Goal: Book appointment/travel/reservation

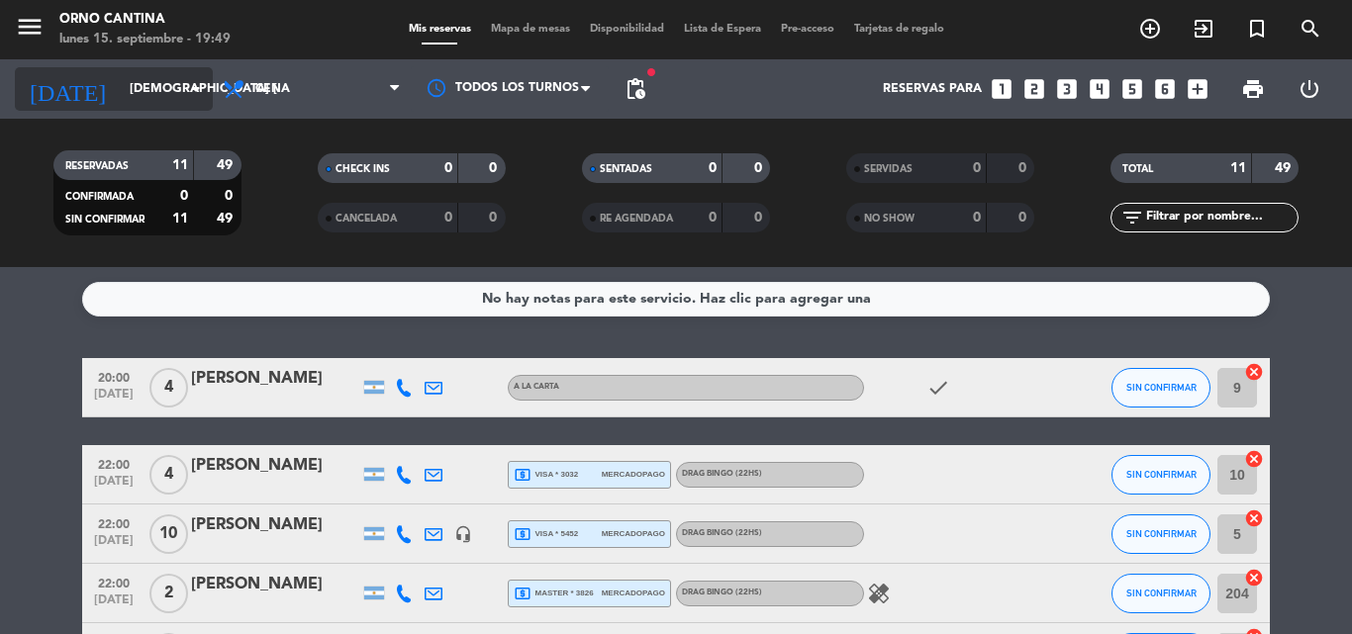
click at [120, 94] on input "[DEMOGRAPHIC_DATA] [DATE]" at bounding box center [203, 89] width 167 height 34
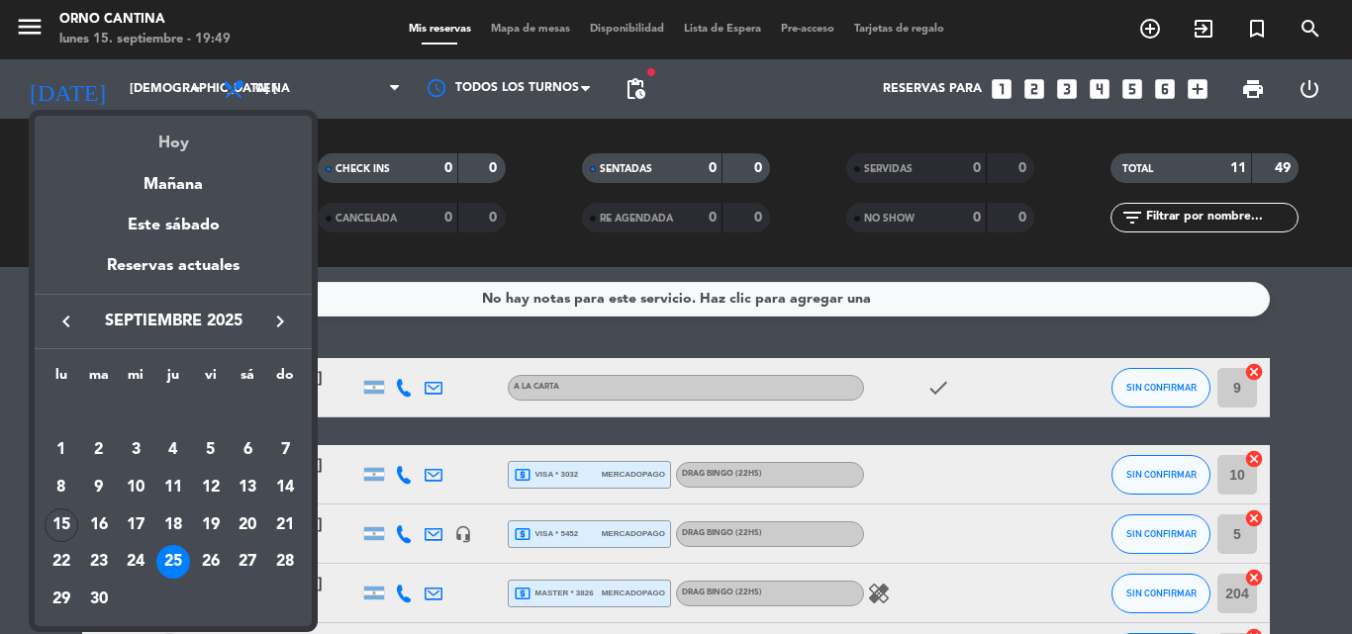
click at [150, 139] on div "Hoy" at bounding box center [173, 136] width 277 height 41
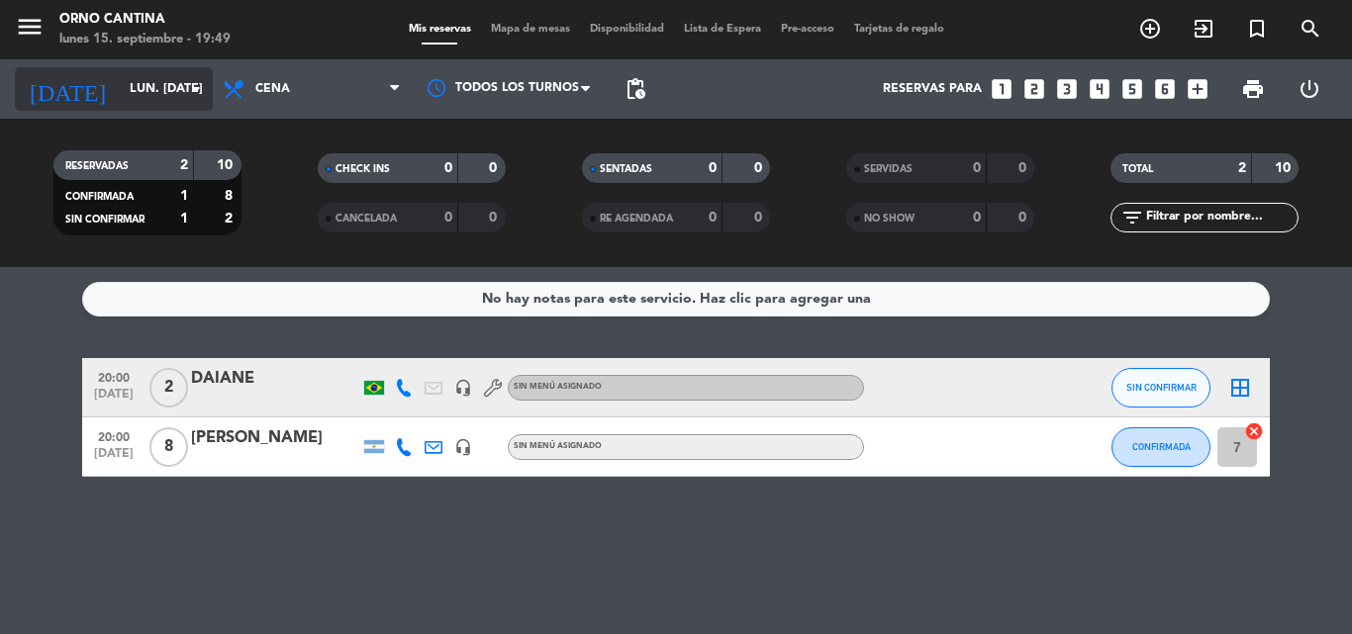
click at [120, 88] on input "lun. [DATE]" at bounding box center [203, 89] width 167 height 34
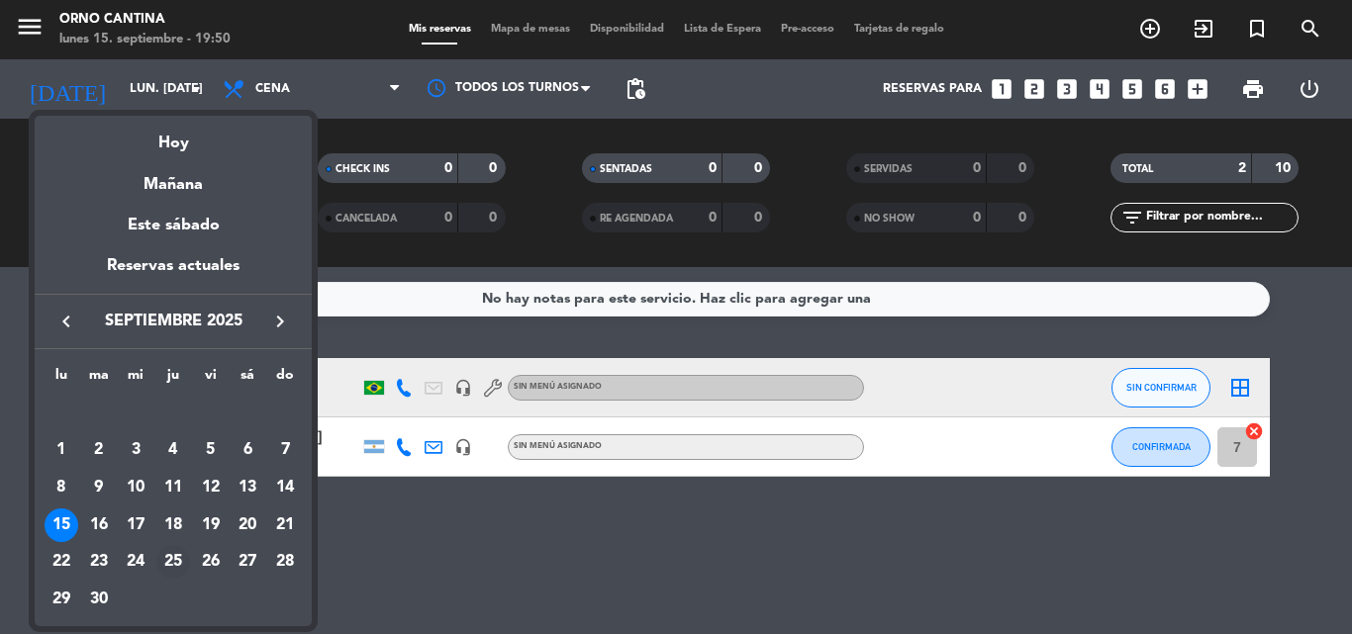
click at [165, 561] on div "25" at bounding box center [173, 562] width 34 height 34
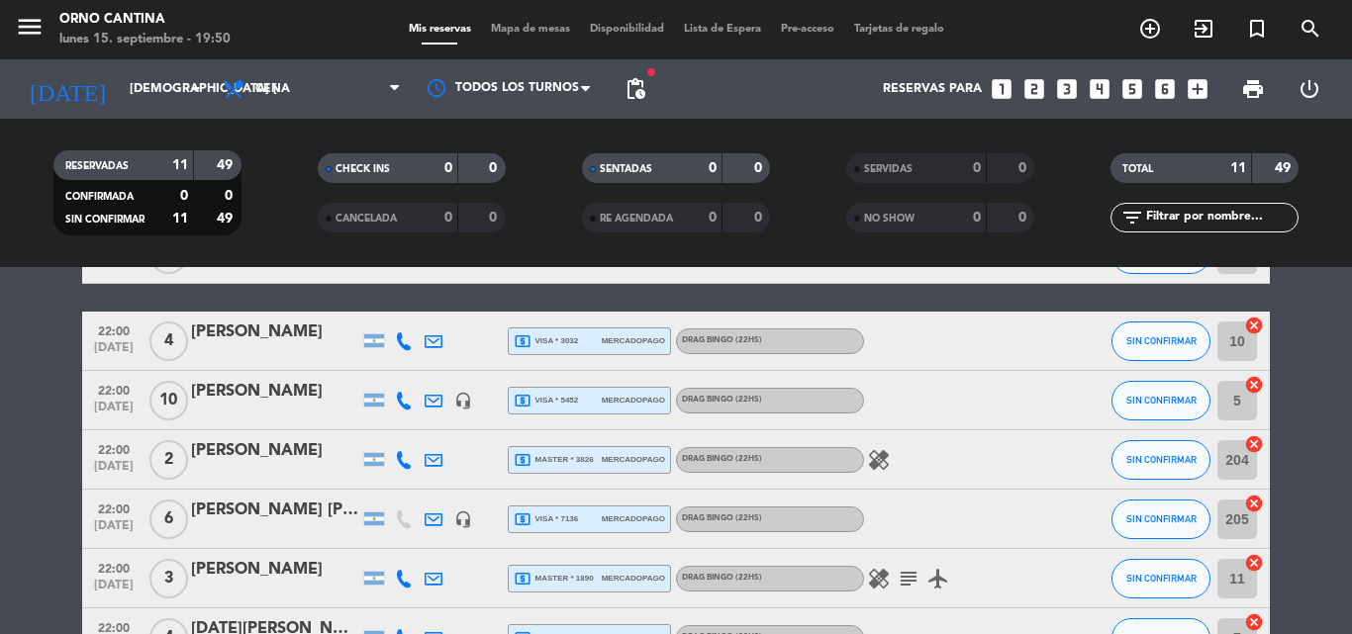
scroll to position [99, 0]
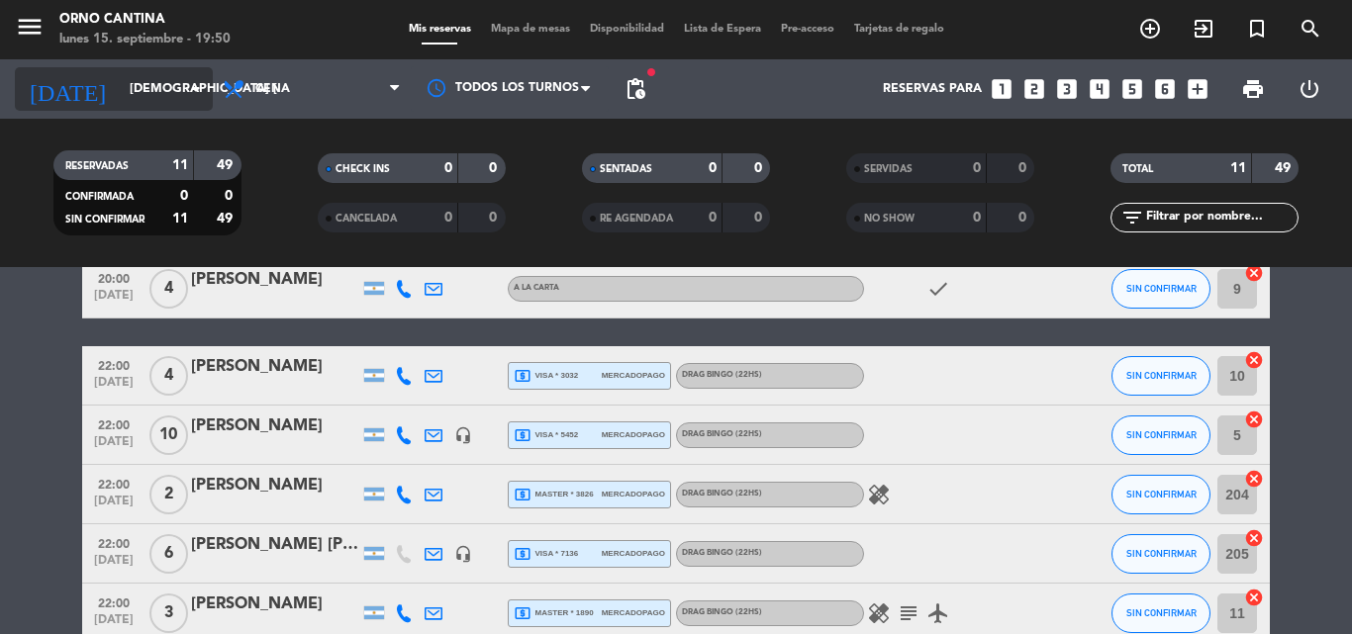
click at [140, 74] on input "[DEMOGRAPHIC_DATA] [DATE]" at bounding box center [203, 89] width 167 height 34
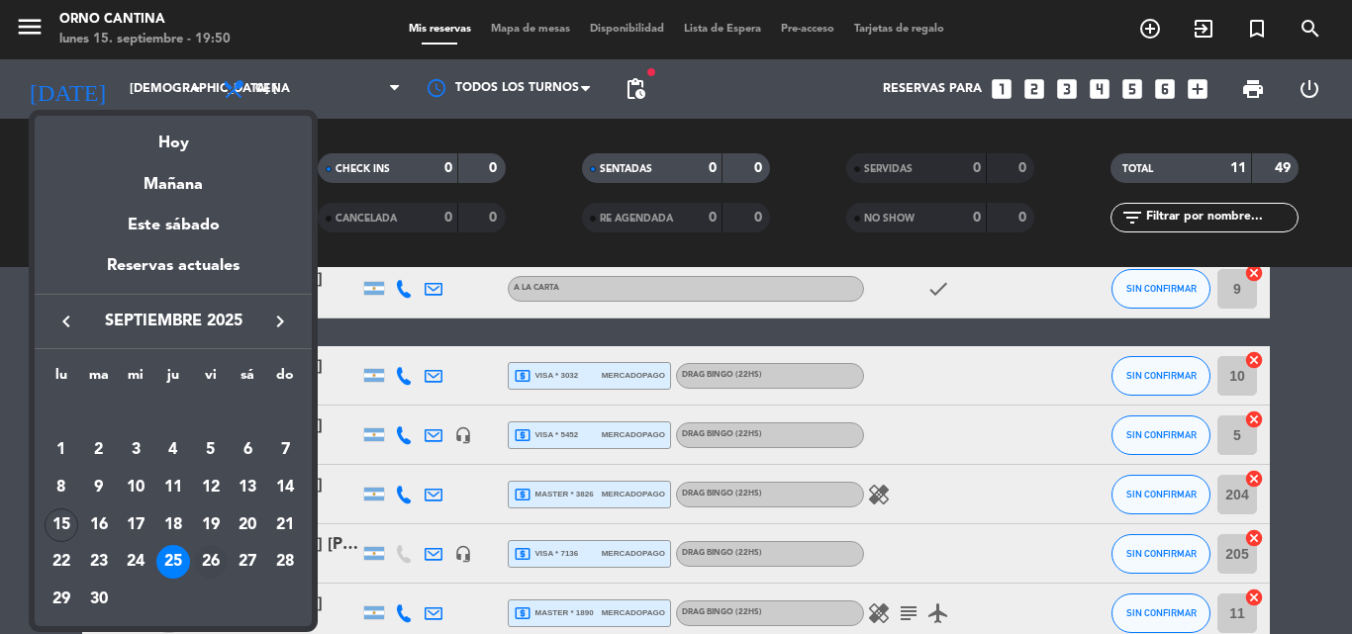
click at [218, 557] on div "26" at bounding box center [211, 562] width 34 height 34
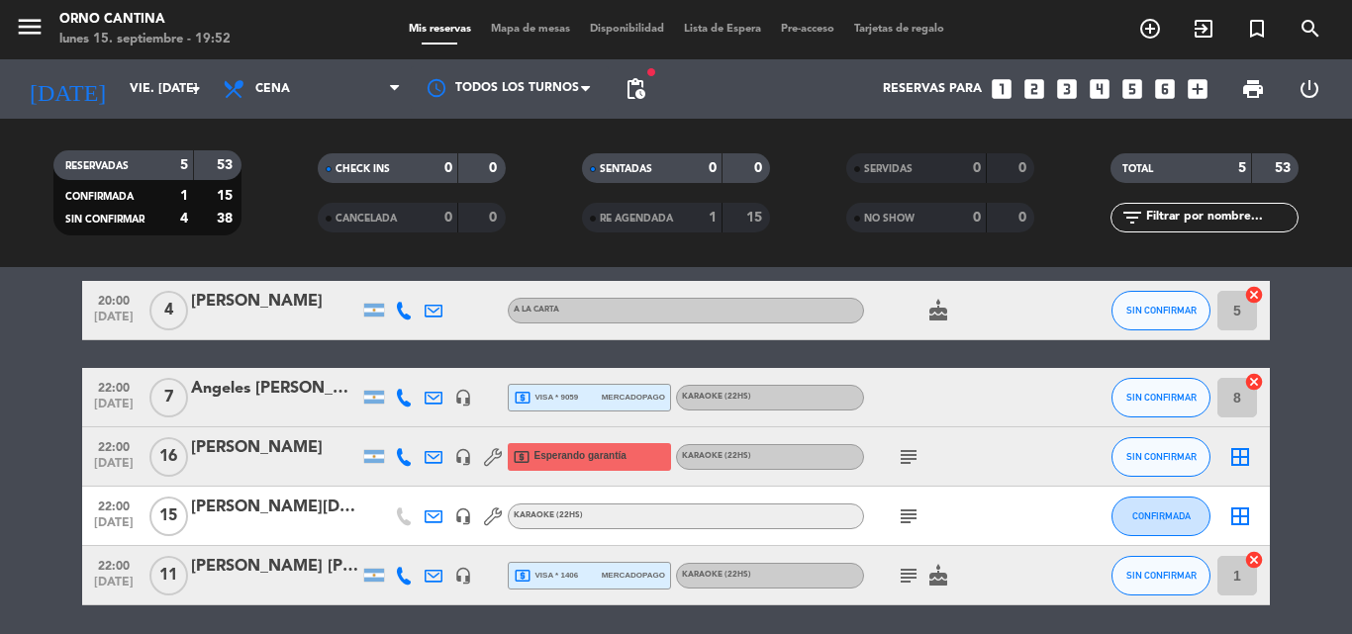
scroll to position [147, 0]
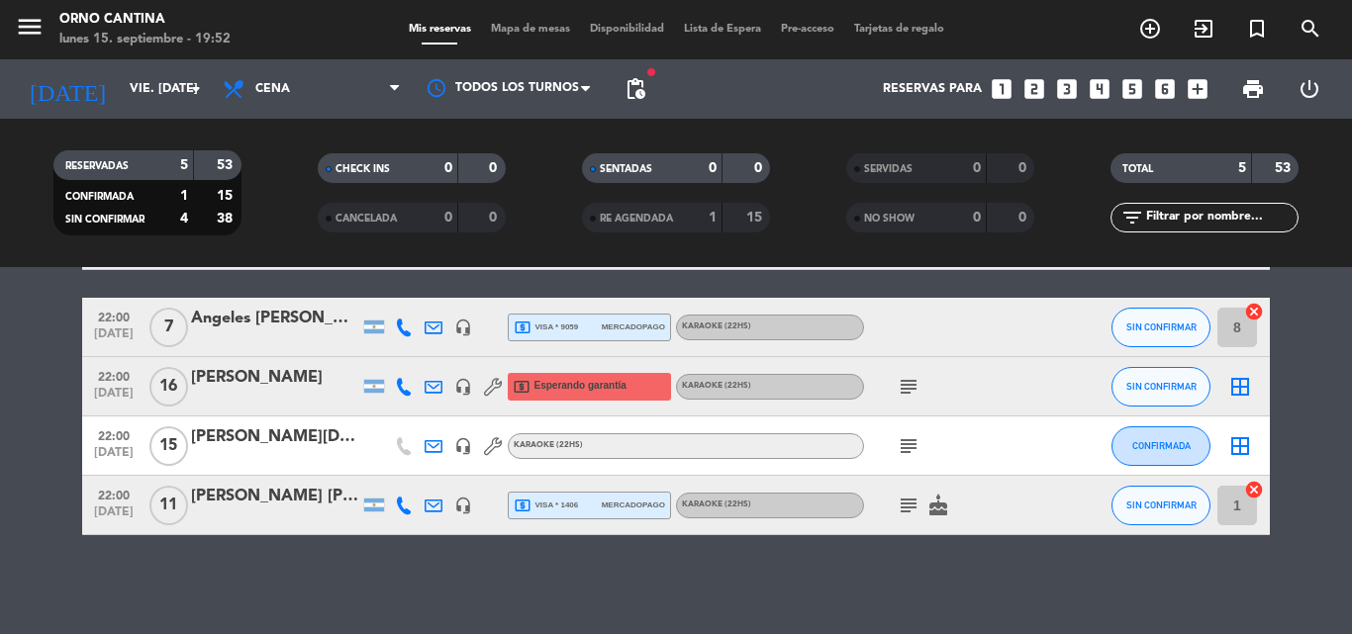
click at [114, 64] on div "[DATE] vie. [DATE] arrow_drop_down" at bounding box center [114, 88] width 198 height 59
click at [120, 82] on input "vie. [DATE]" at bounding box center [203, 89] width 167 height 34
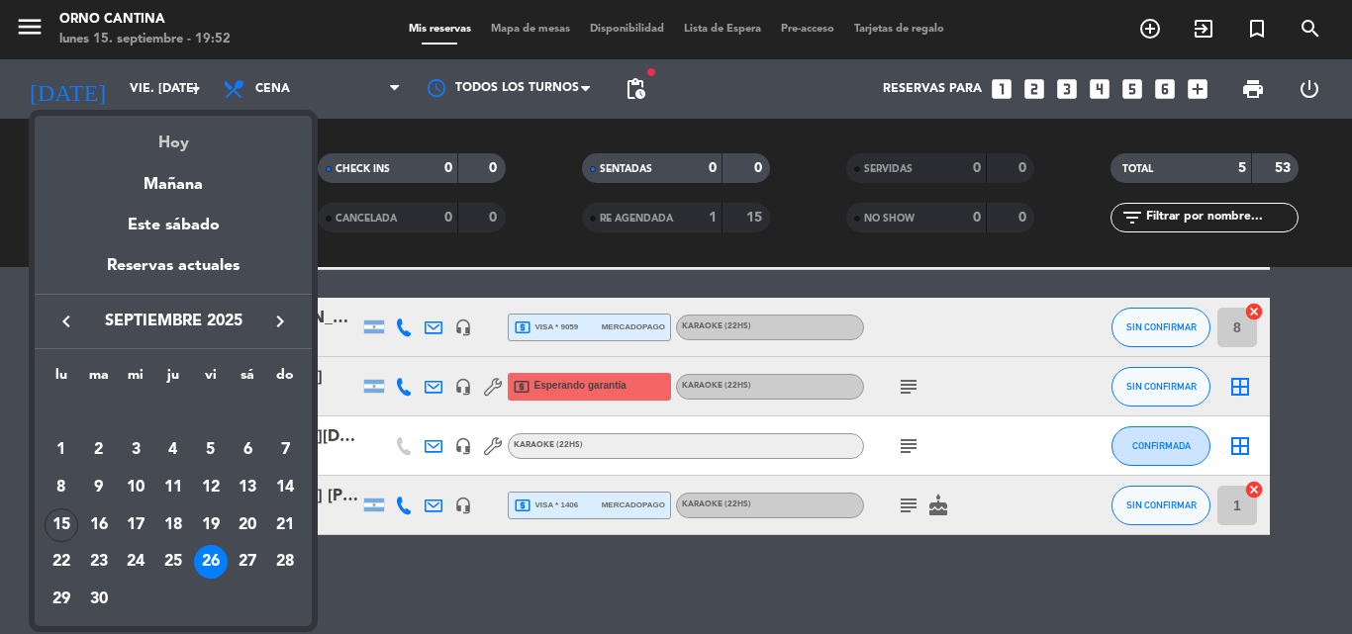
click at [156, 131] on div "Hoy" at bounding box center [173, 136] width 277 height 41
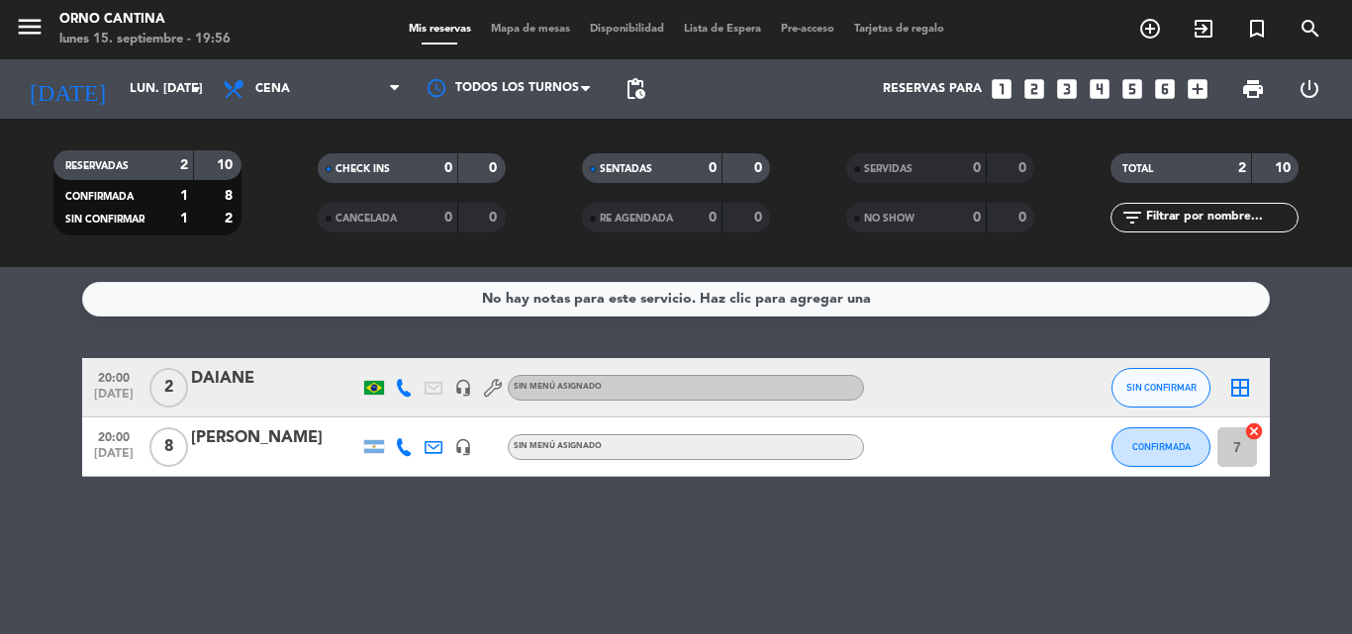
scroll to position [0, 0]
click at [398, 579] on div "No hay notas para este servicio. Haz clic para agregar una 20:00 [DATE] 2 DAIAN…" at bounding box center [676, 450] width 1352 height 367
click at [138, 103] on input "lun. [DATE]" at bounding box center [203, 89] width 167 height 34
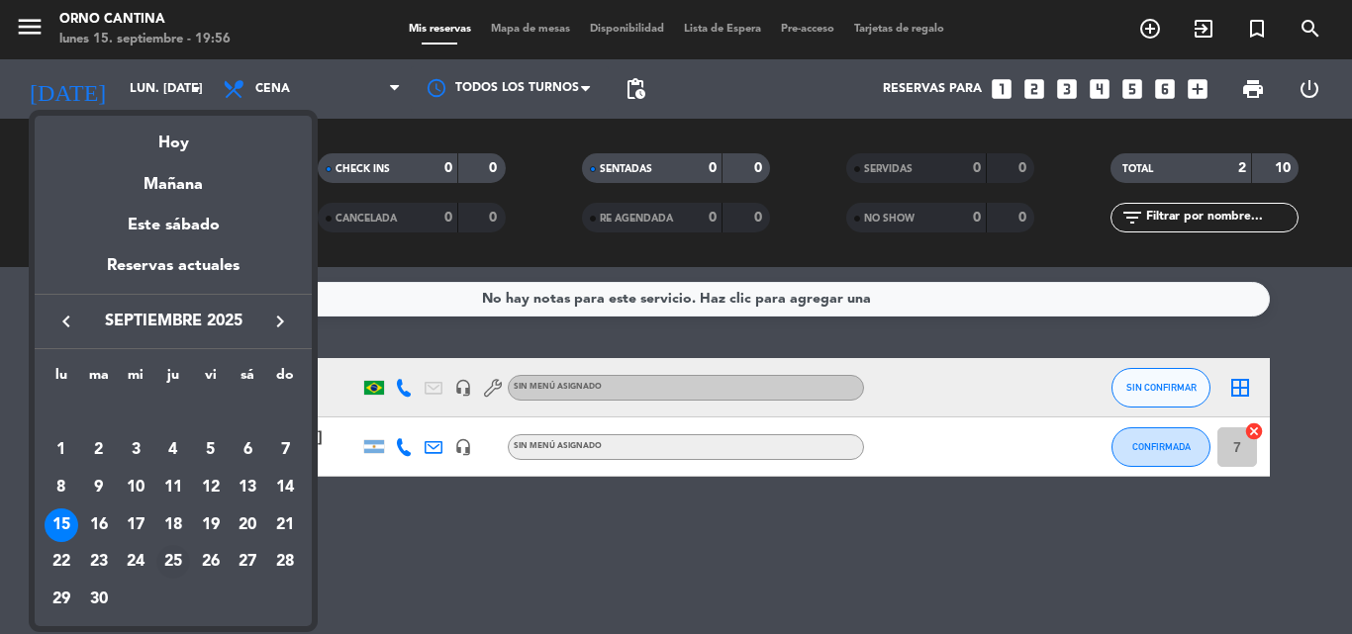
click at [178, 559] on div "25" at bounding box center [173, 562] width 34 height 34
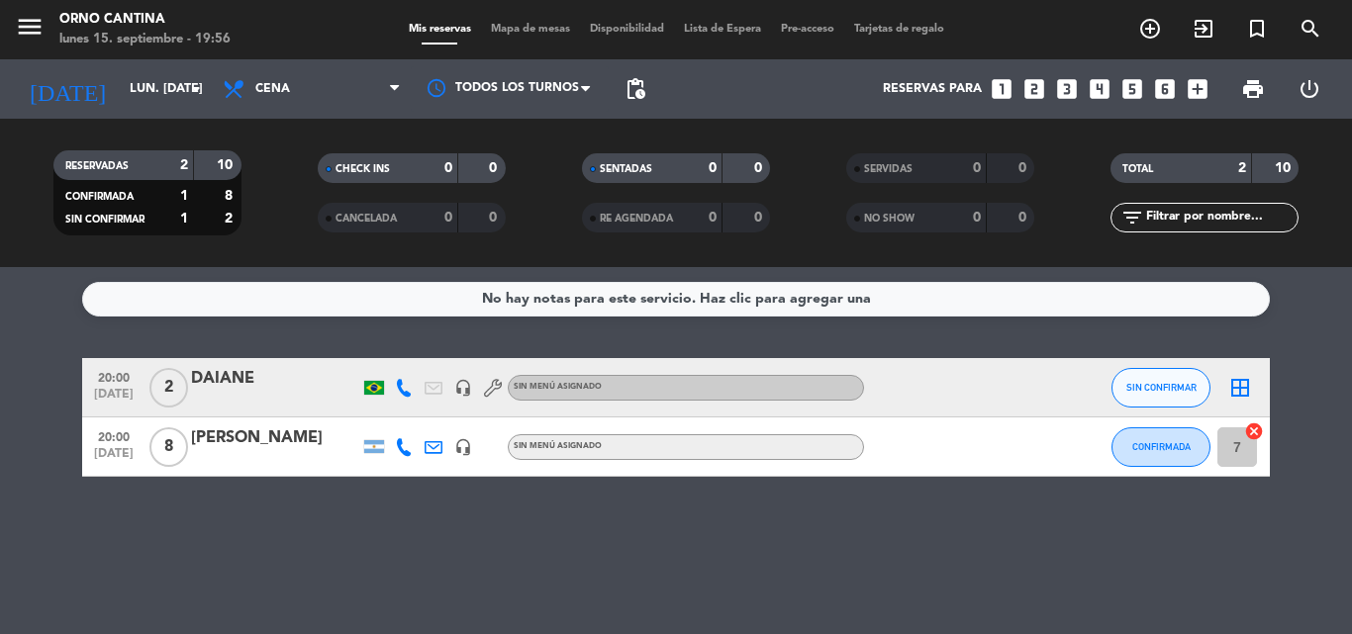
type input "[DEMOGRAPHIC_DATA] [DATE]"
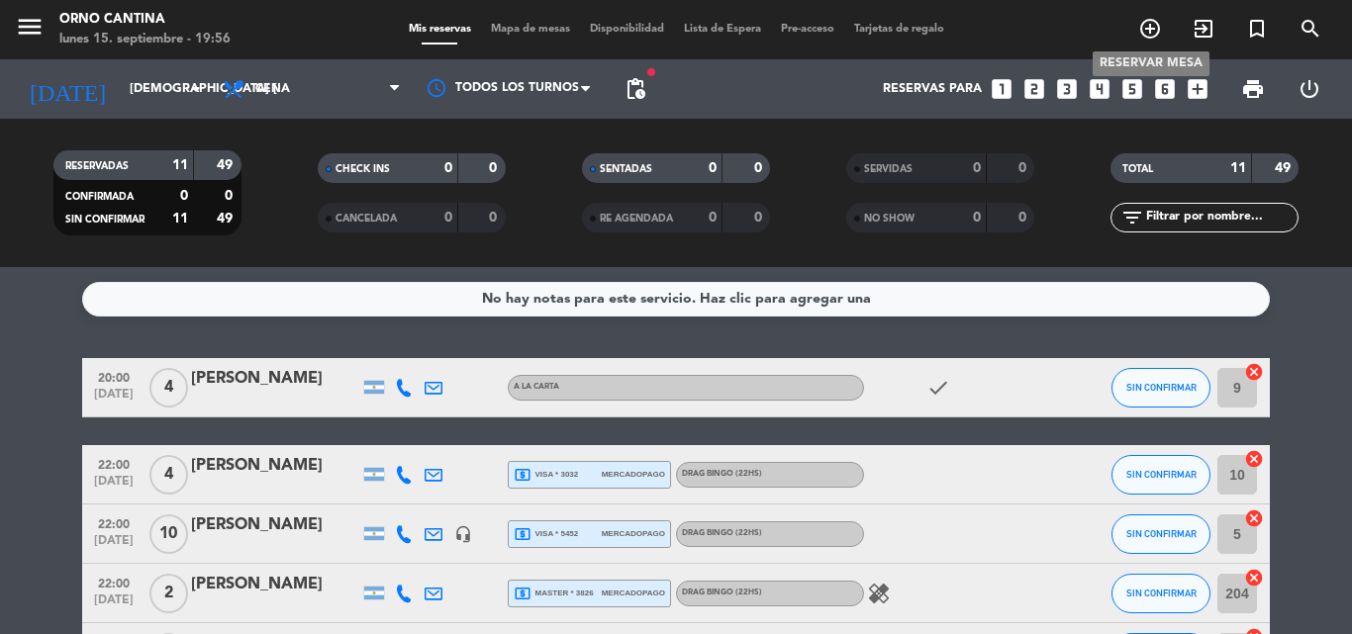
click at [1159, 31] on icon "add_circle_outline" at bounding box center [1150, 29] width 24 height 24
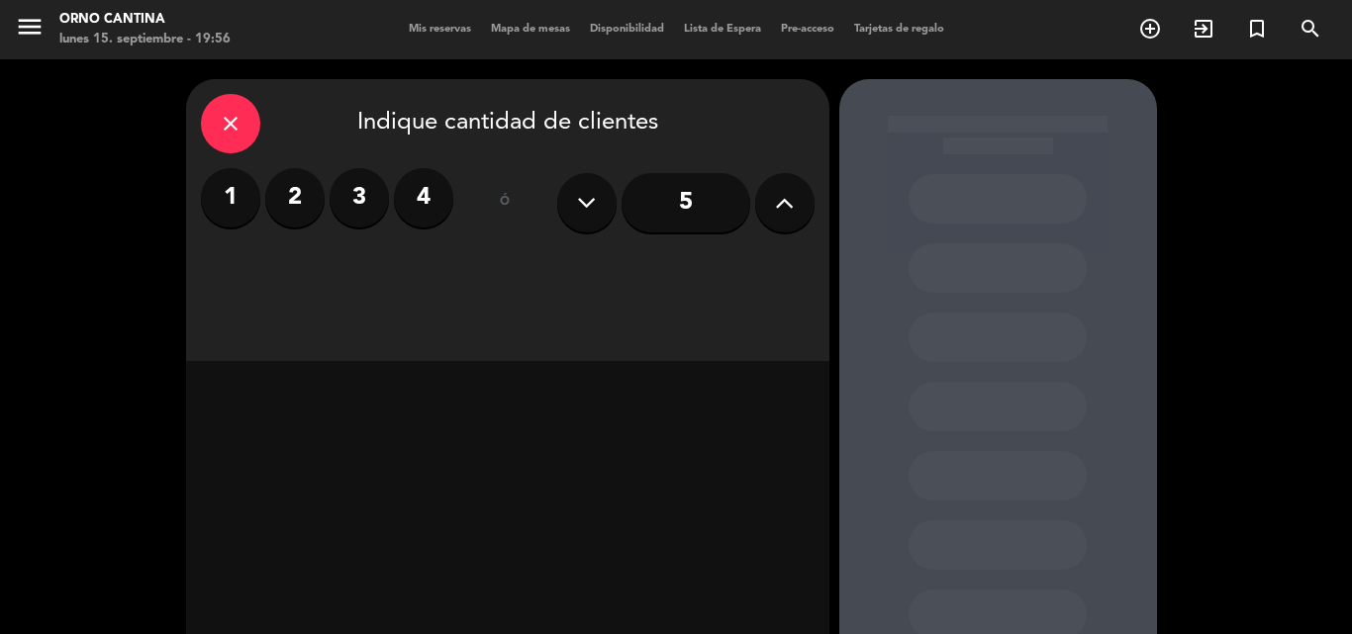
click at [362, 185] on label "3" at bounding box center [359, 197] width 59 height 59
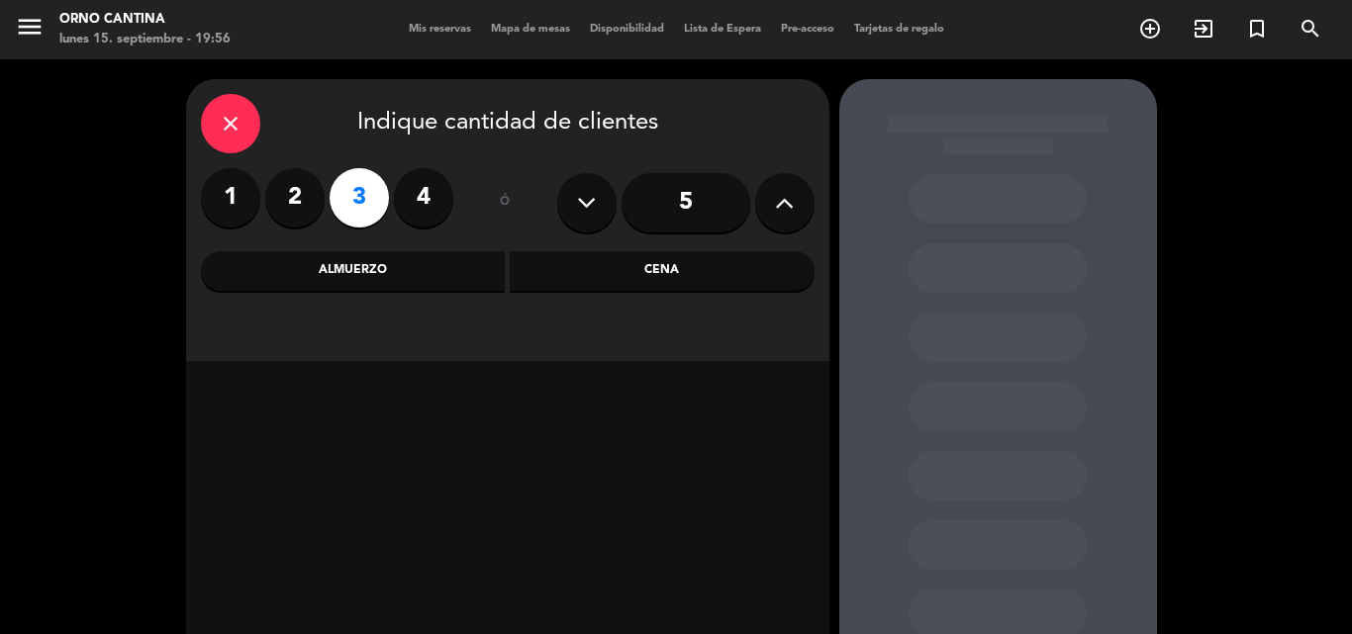
click at [605, 282] on div "Cena" at bounding box center [662, 271] width 305 height 40
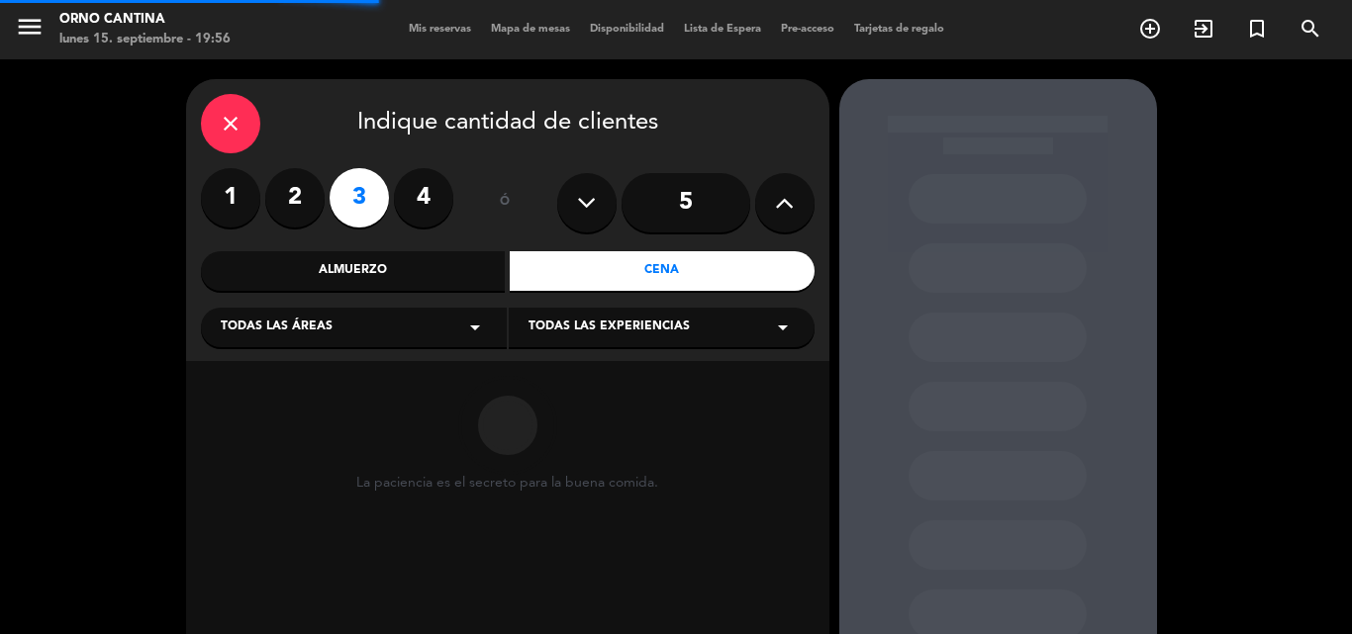
click at [358, 331] on div "Todas las áreas arrow_drop_down" at bounding box center [354, 328] width 306 height 40
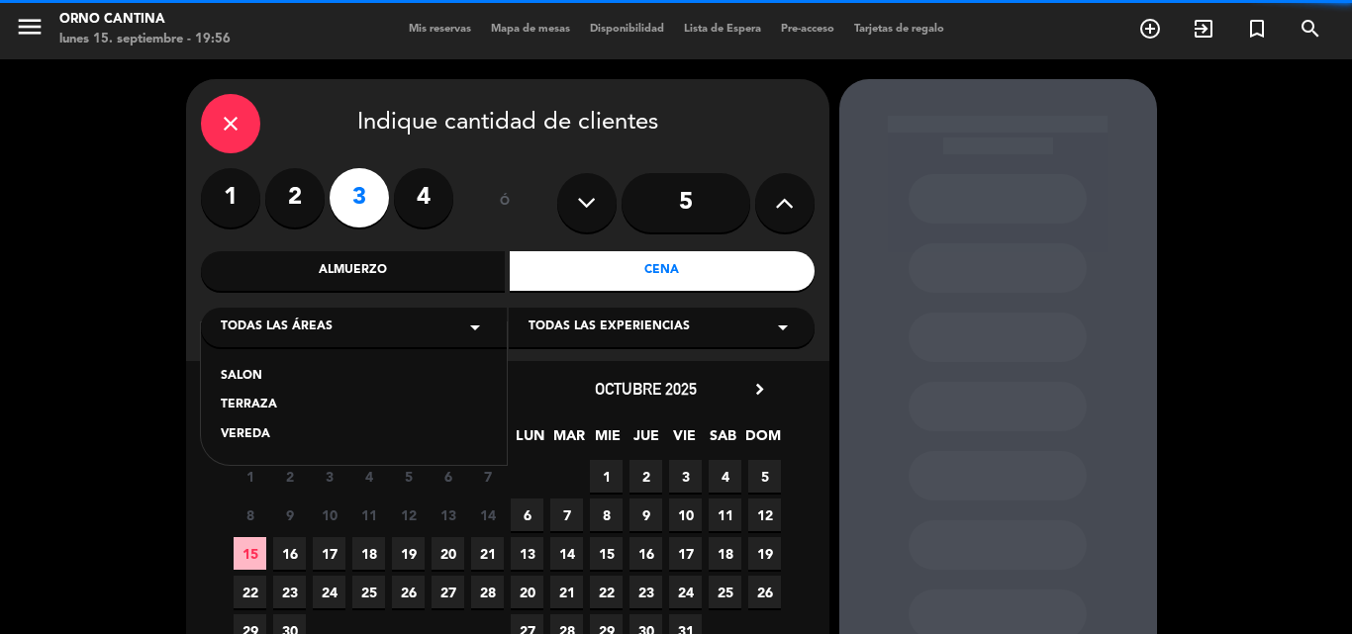
click at [286, 370] on div "SALON" at bounding box center [354, 377] width 266 height 20
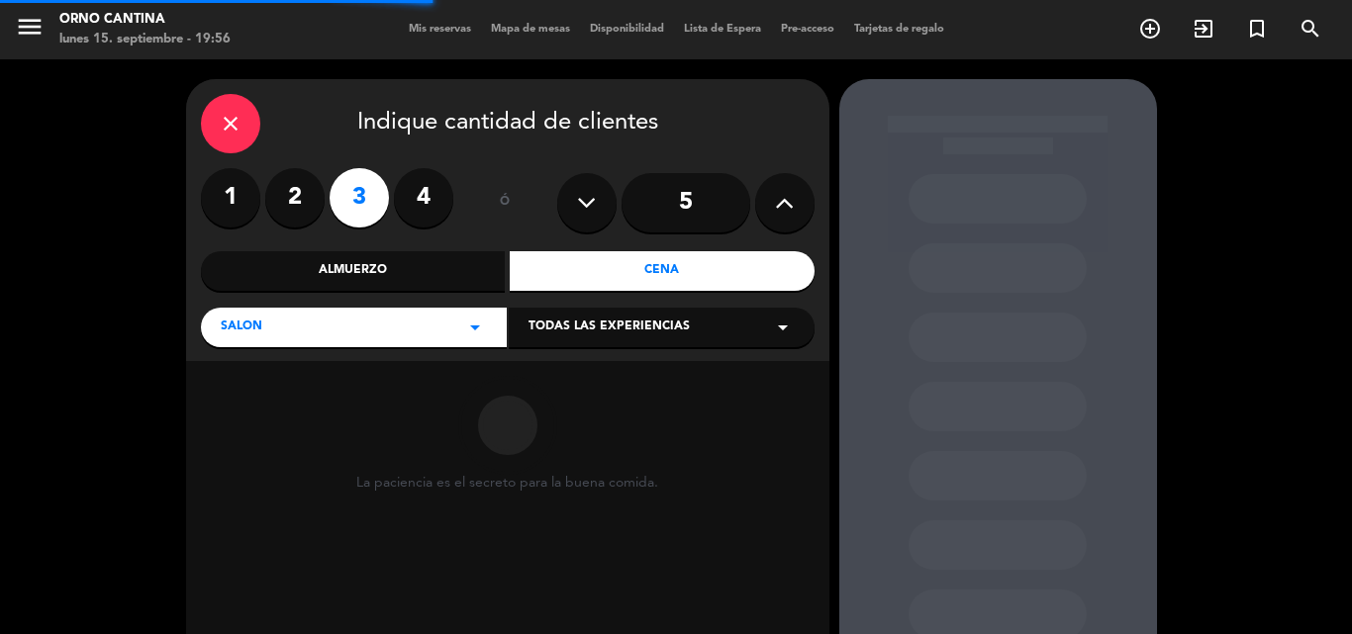
click at [558, 335] on span "Todas las experiencias" at bounding box center [608, 328] width 161 height 20
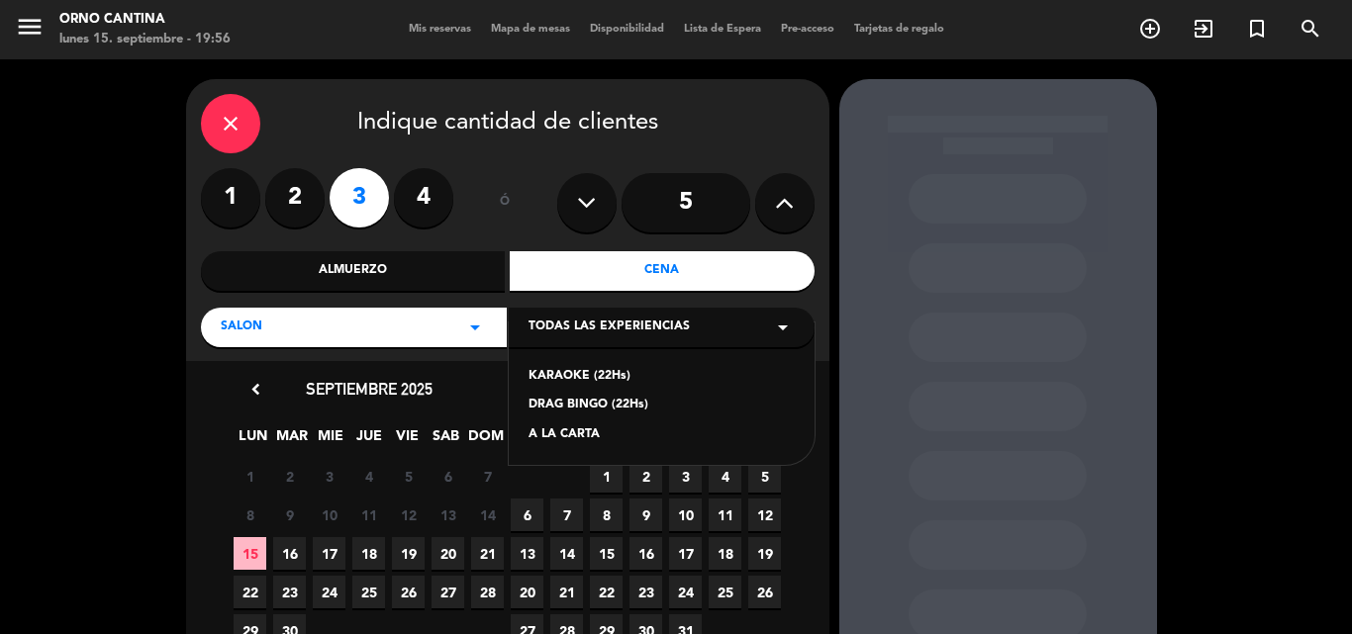
click at [556, 402] on div "DRAG BINGO (22Hs)" at bounding box center [661, 406] width 266 height 20
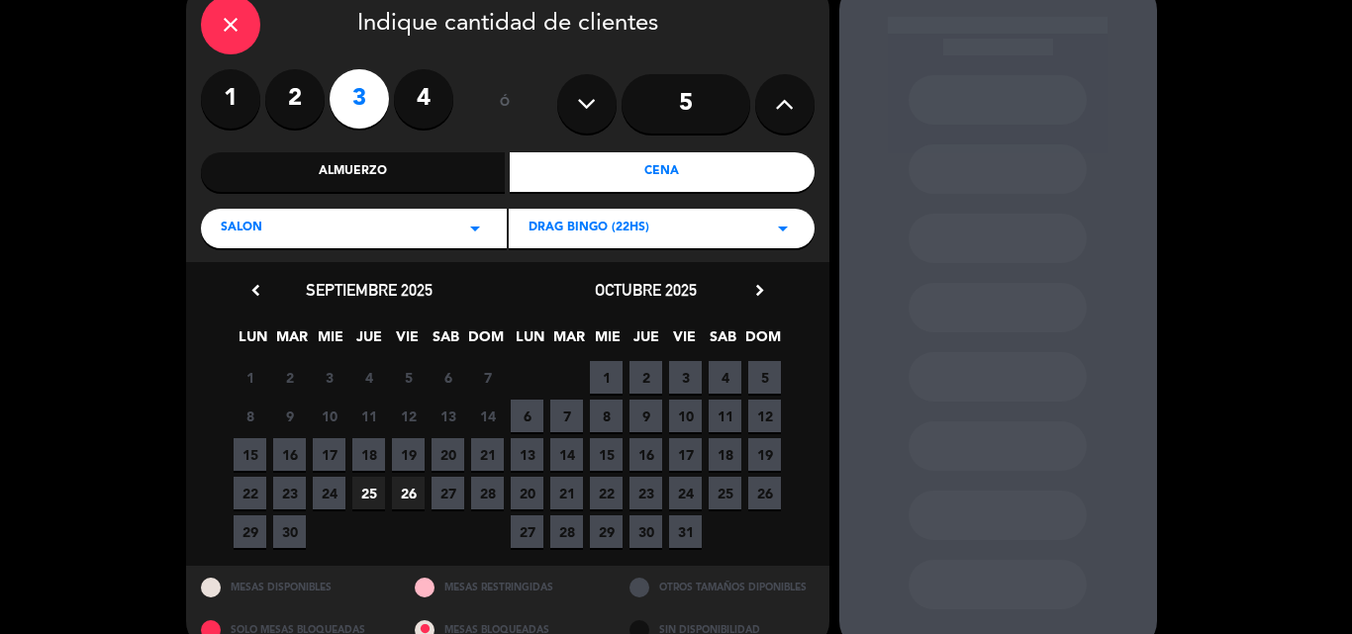
click at [366, 490] on span "25" at bounding box center [368, 493] width 33 height 33
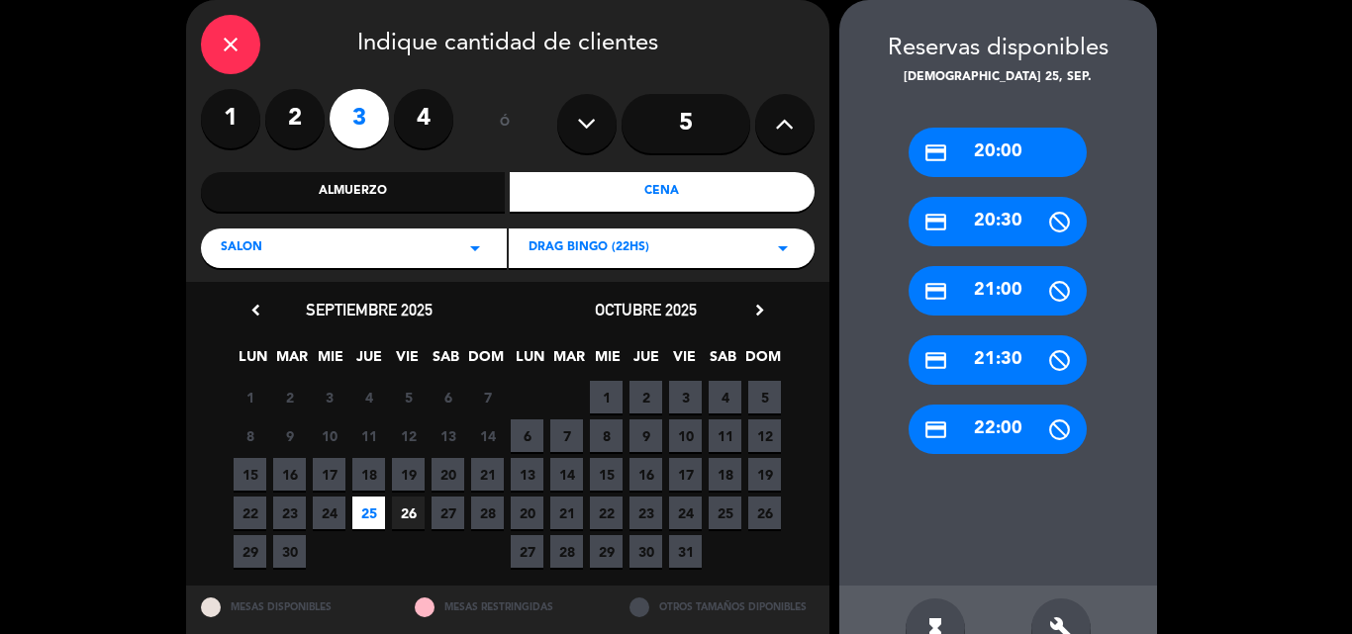
click at [978, 425] on div "credit_card 22:00" at bounding box center [998, 429] width 178 height 49
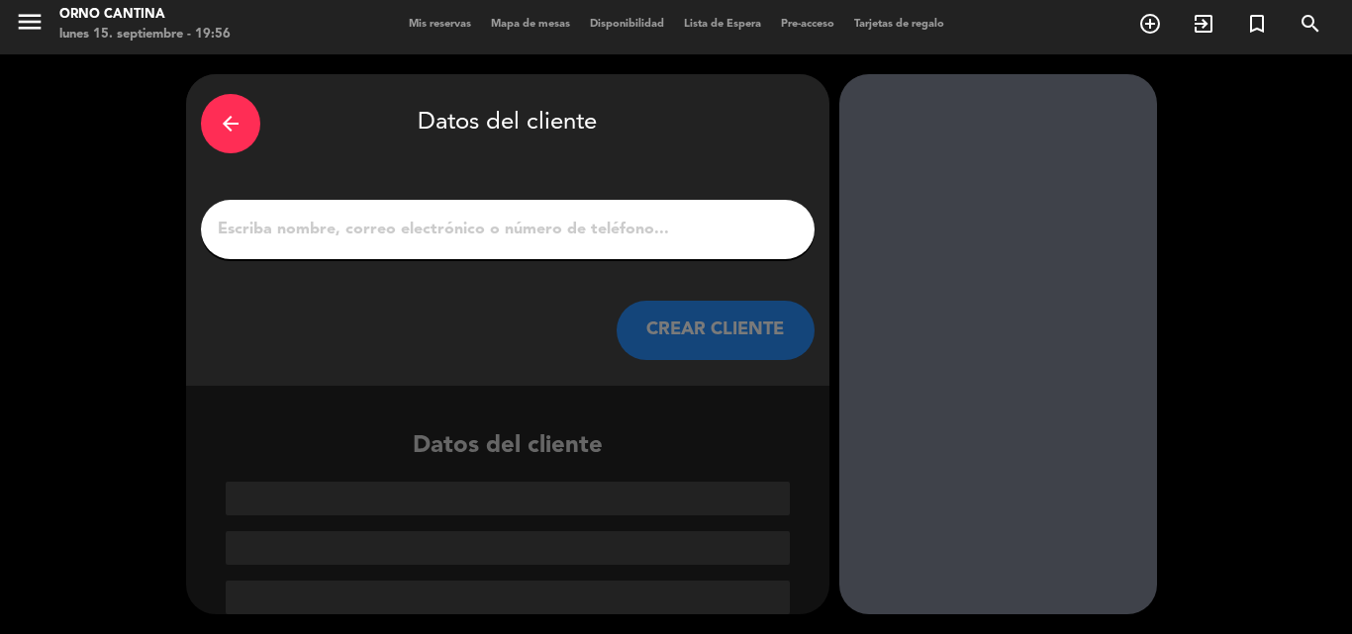
click at [436, 229] on input "1" at bounding box center [508, 230] width 584 height 28
paste input "[PERSON_NAME][DATE]"
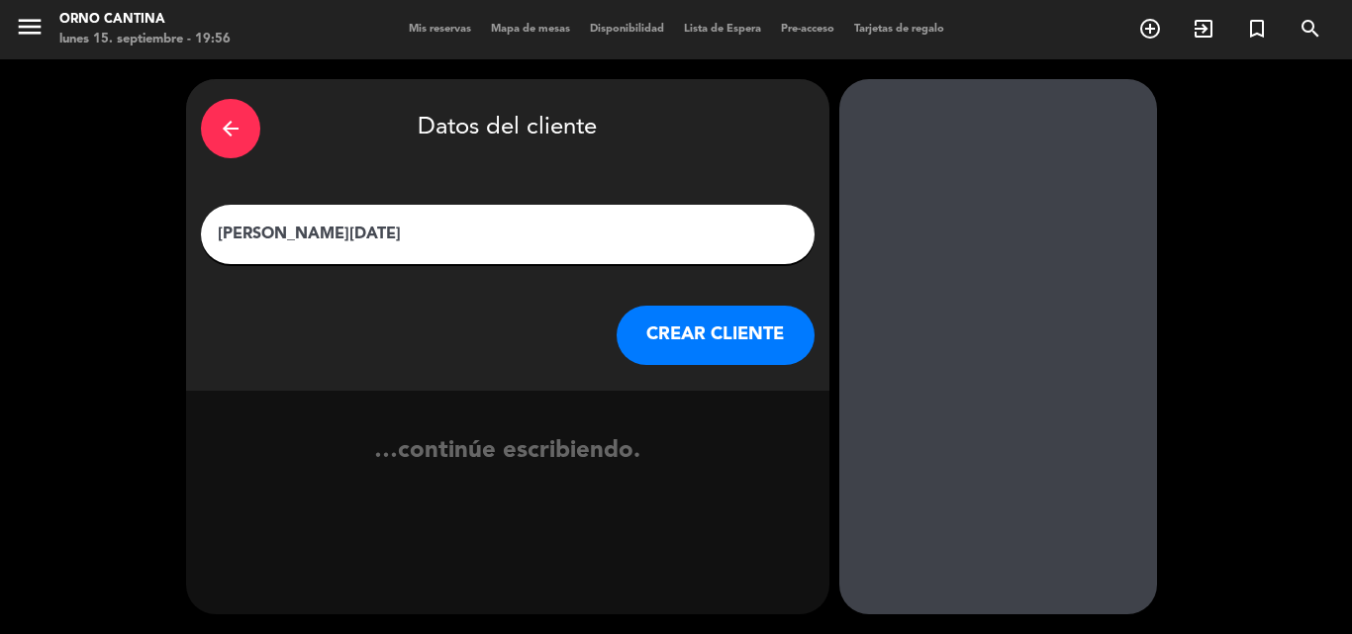
scroll to position [0, 0]
type input "[PERSON_NAME][DATE]"
click at [713, 341] on button "CREAR CLIENTE" at bounding box center [716, 335] width 198 height 59
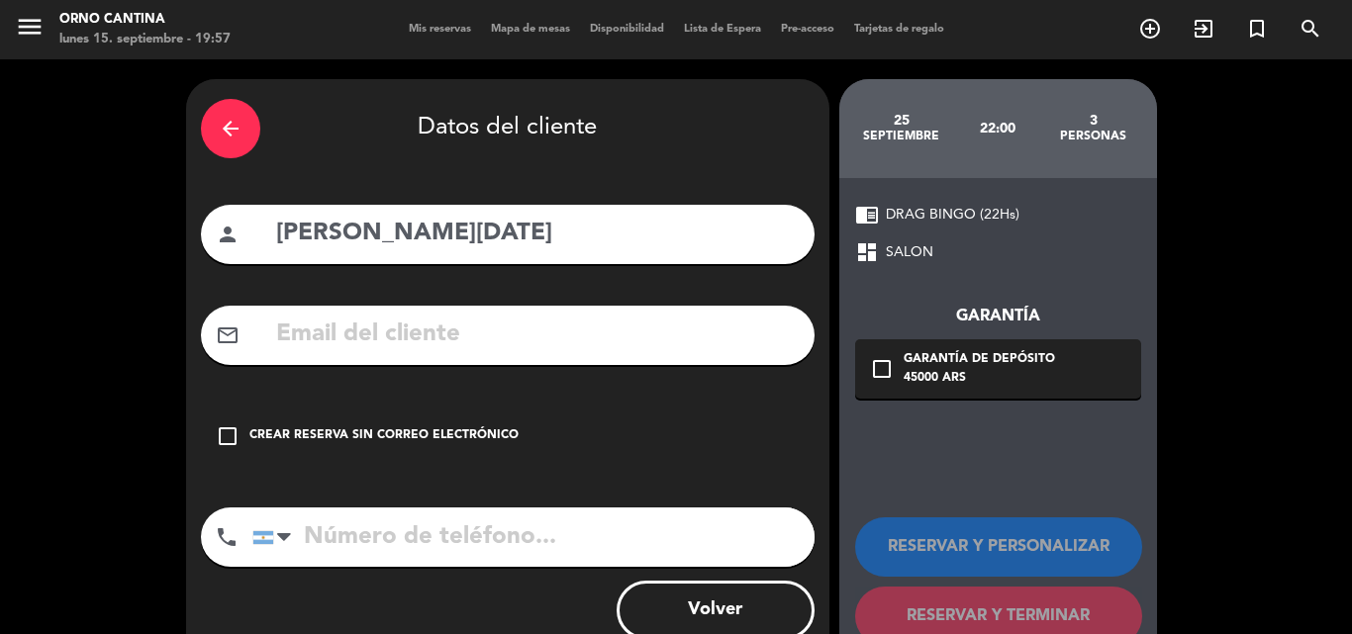
click at [347, 321] on input "text" at bounding box center [537, 335] width 526 height 41
paste input "[EMAIL_ADDRESS][DOMAIN_NAME]"
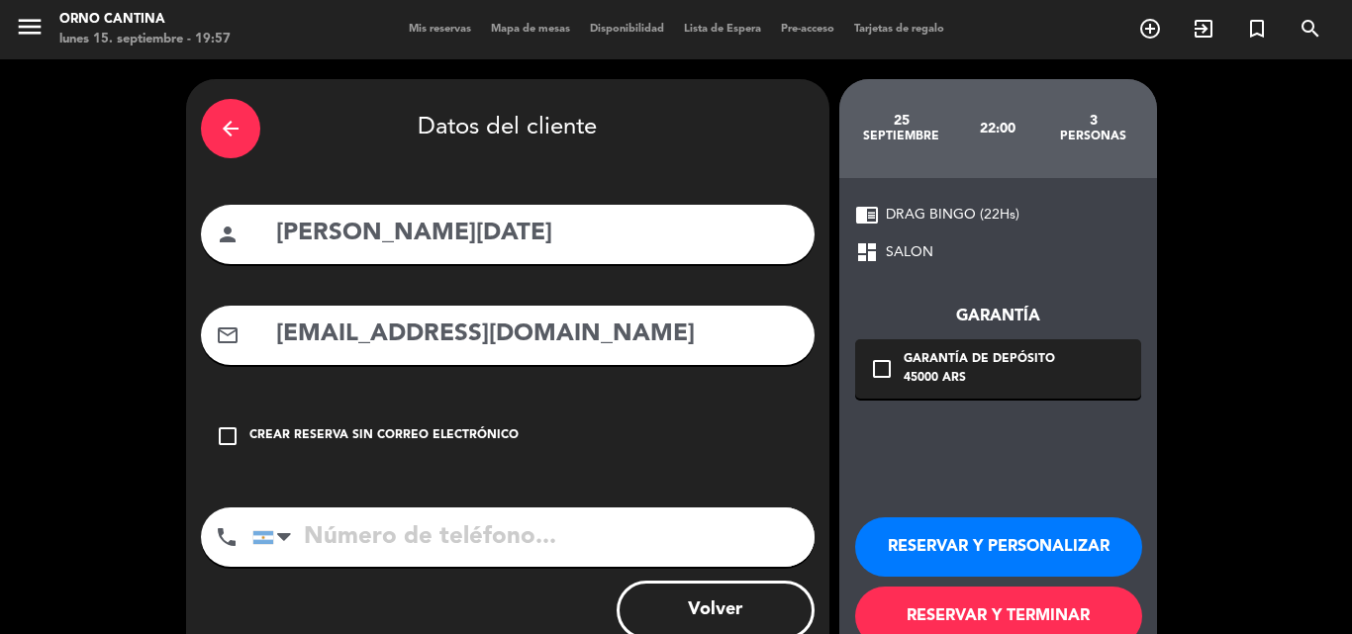
type input "[EMAIL_ADDRESS][DOMAIN_NAME]"
click at [466, 538] on input "tel" at bounding box center [533, 537] width 562 height 59
click at [401, 530] on input "tel" at bounding box center [533, 537] width 562 height 59
paste input "[PHONE_NUMBER]"
type input "[PHONE_NUMBER]"
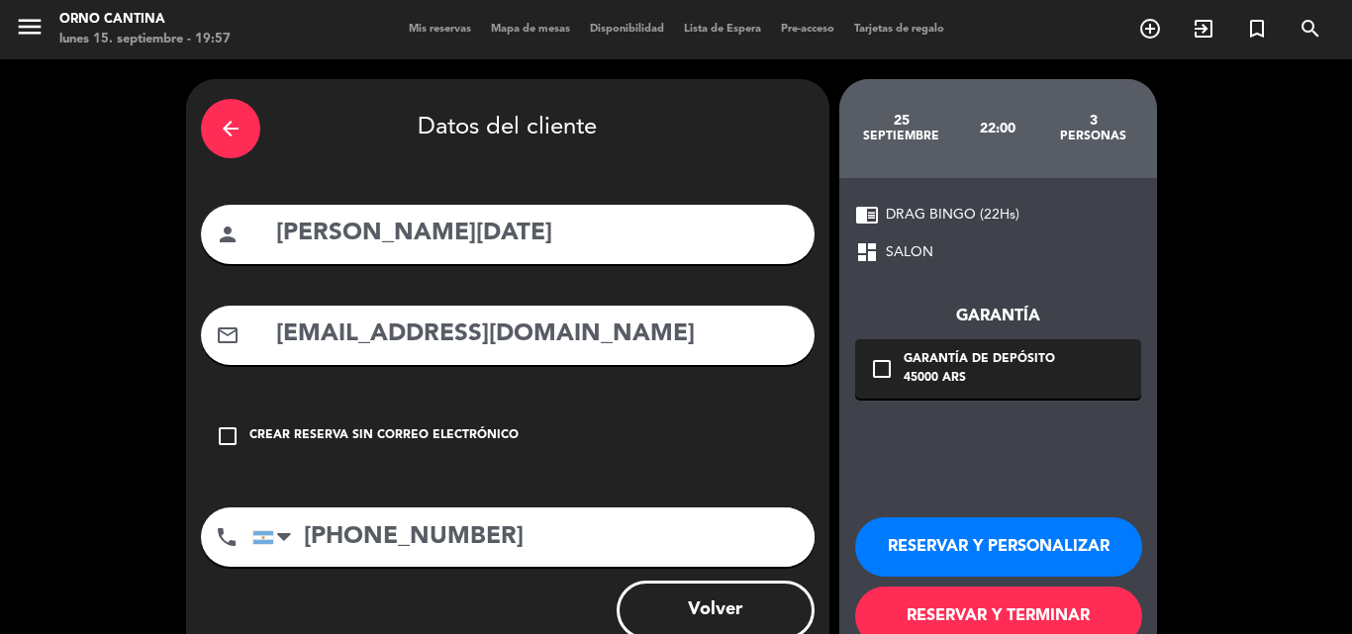
click at [886, 364] on icon "check_box_outline_blank" at bounding box center [882, 369] width 24 height 24
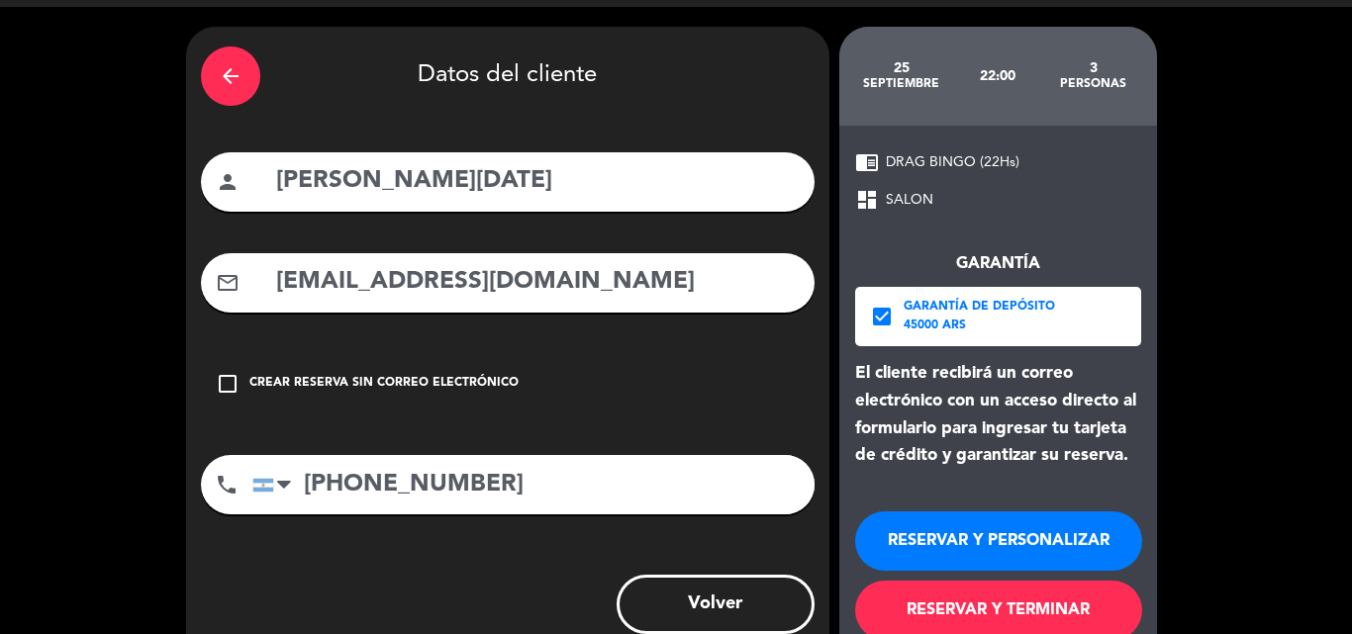
scroll to position [102, 0]
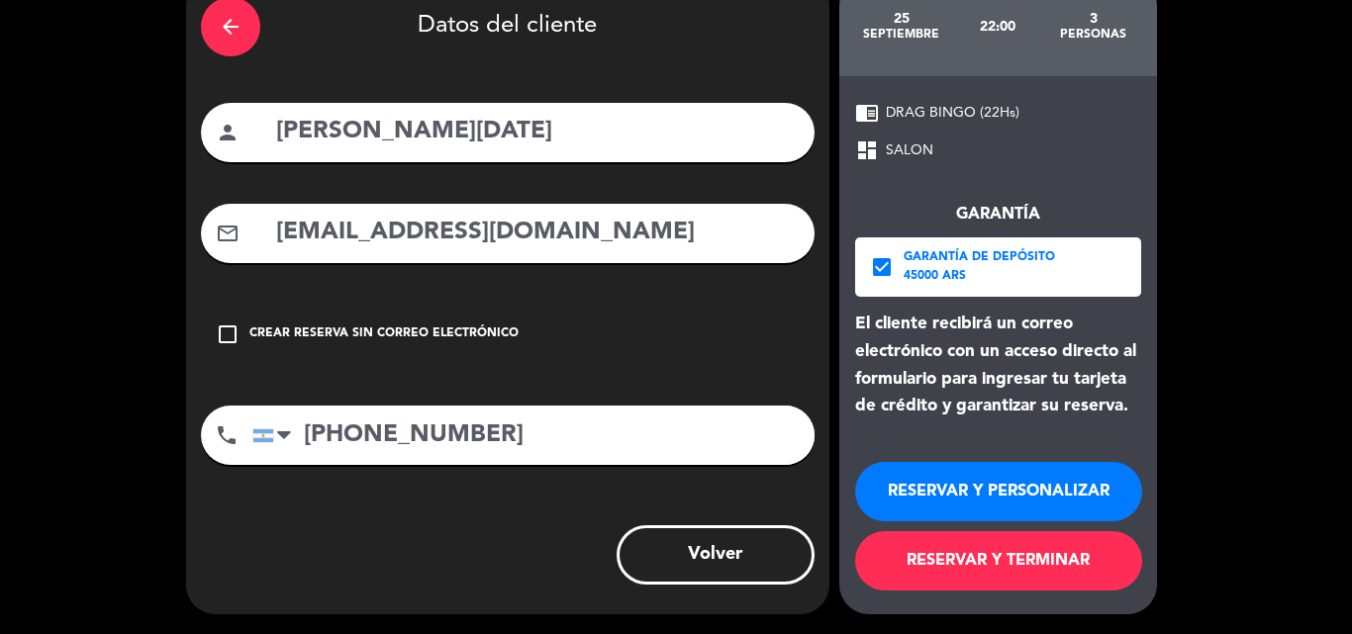
click at [994, 566] on button "RESERVAR Y TERMINAR" at bounding box center [998, 560] width 287 height 59
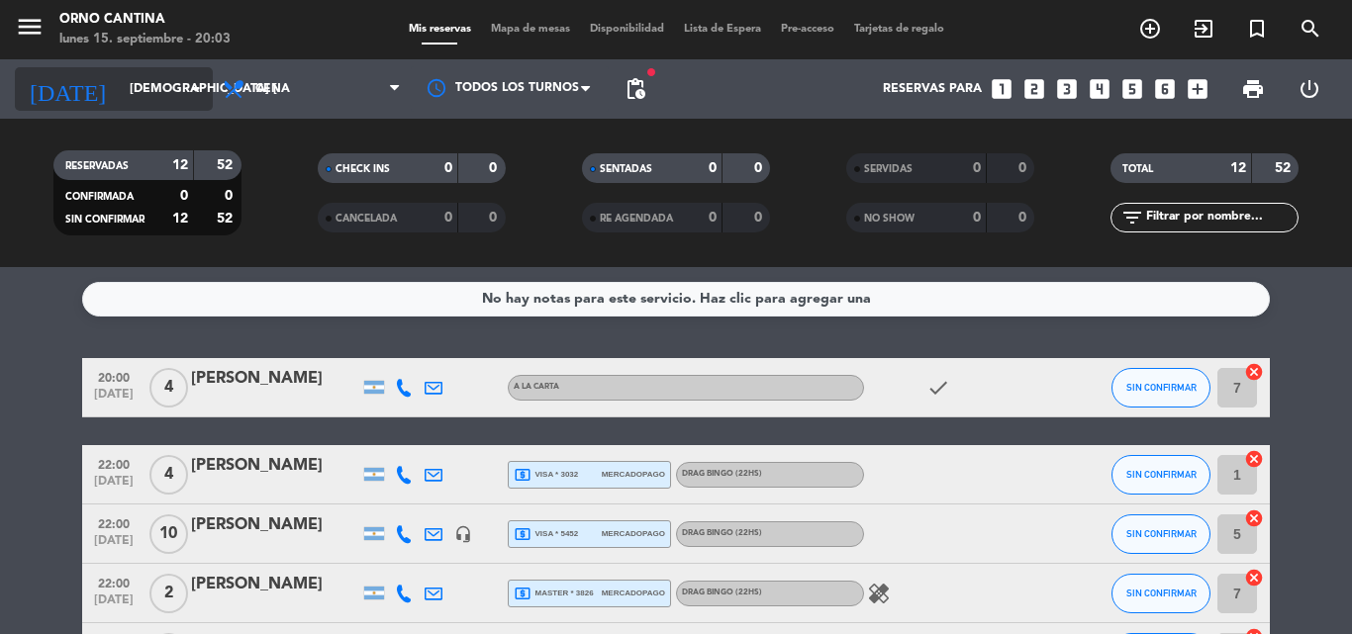
click at [142, 99] on input "[DEMOGRAPHIC_DATA] [DATE]" at bounding box center [203, 89] width 167 height 34
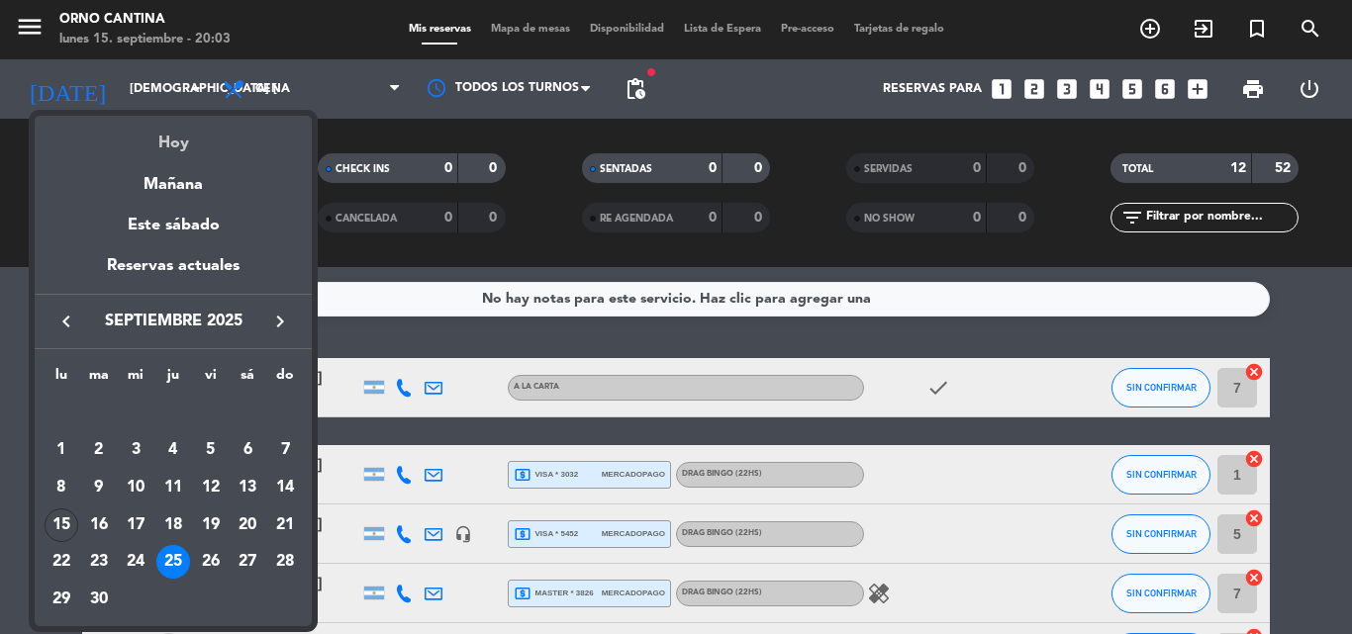
click at [164, 142] on div "Hoy" at bounding box center [173, 136] width 277 height 41
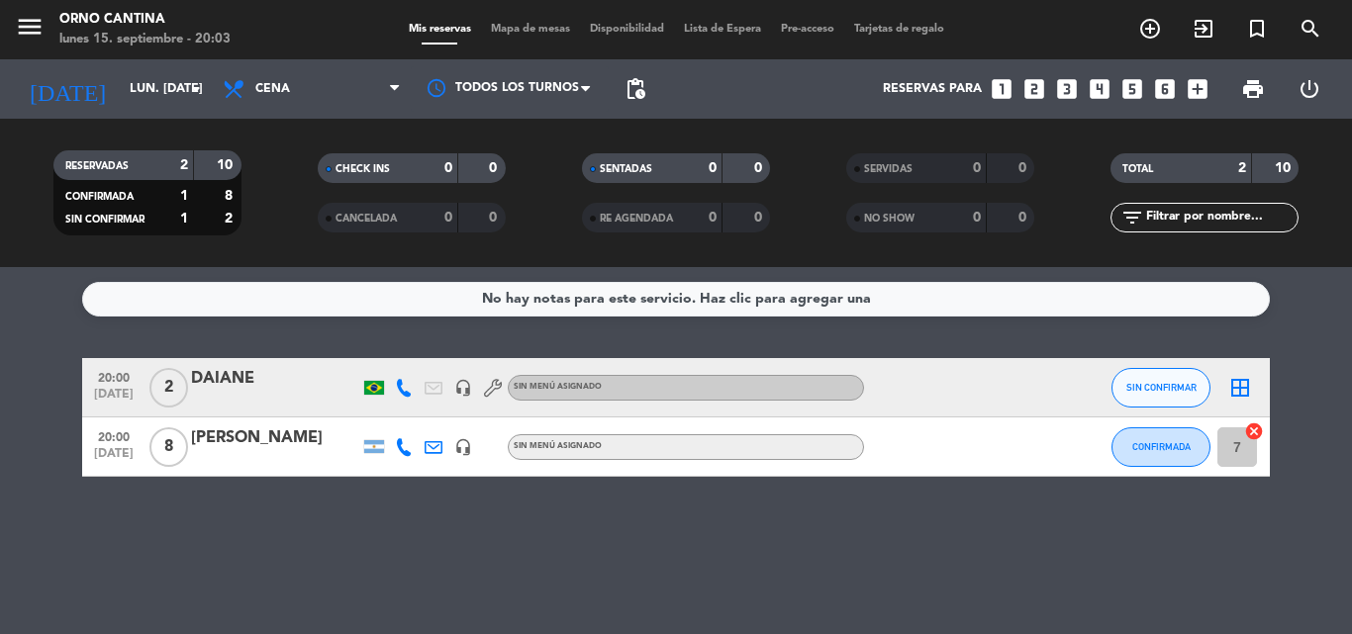
click at [225, 438] on div "[PERSON_NAME]" at bounding box center [275, 439] width 168 height 26
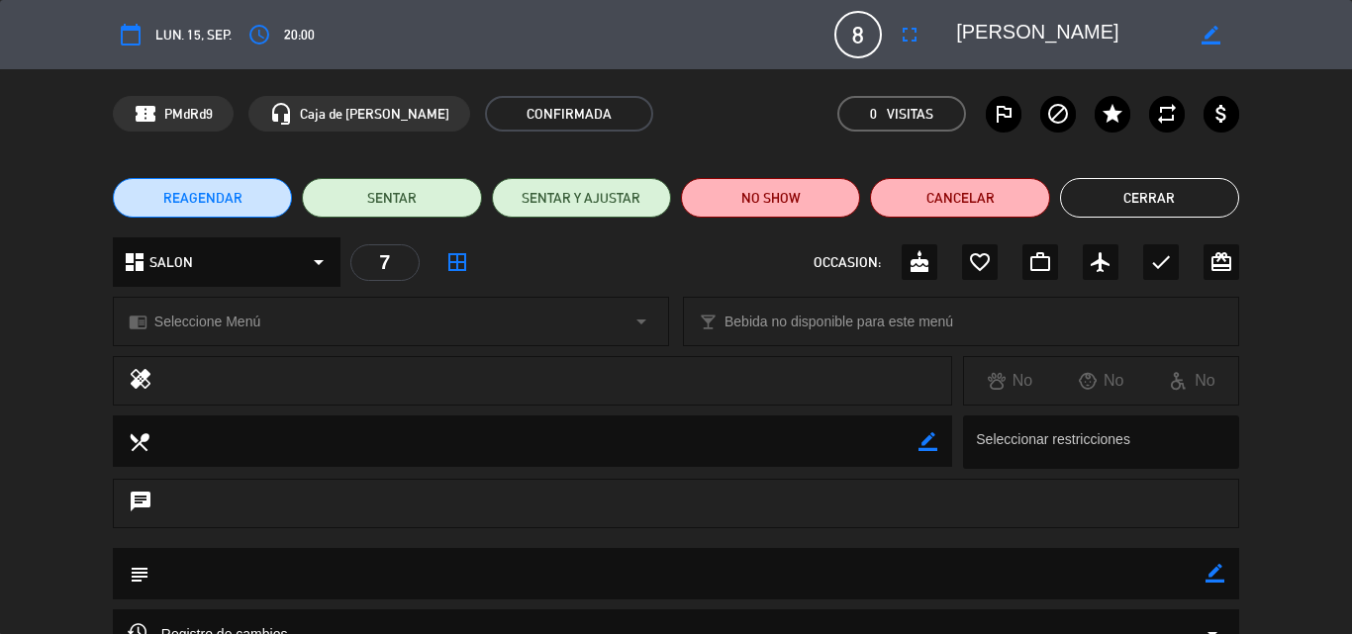
click at [1115, 190] on button "Cerrar" at bounding box center [1149, 198] width 179 height 40
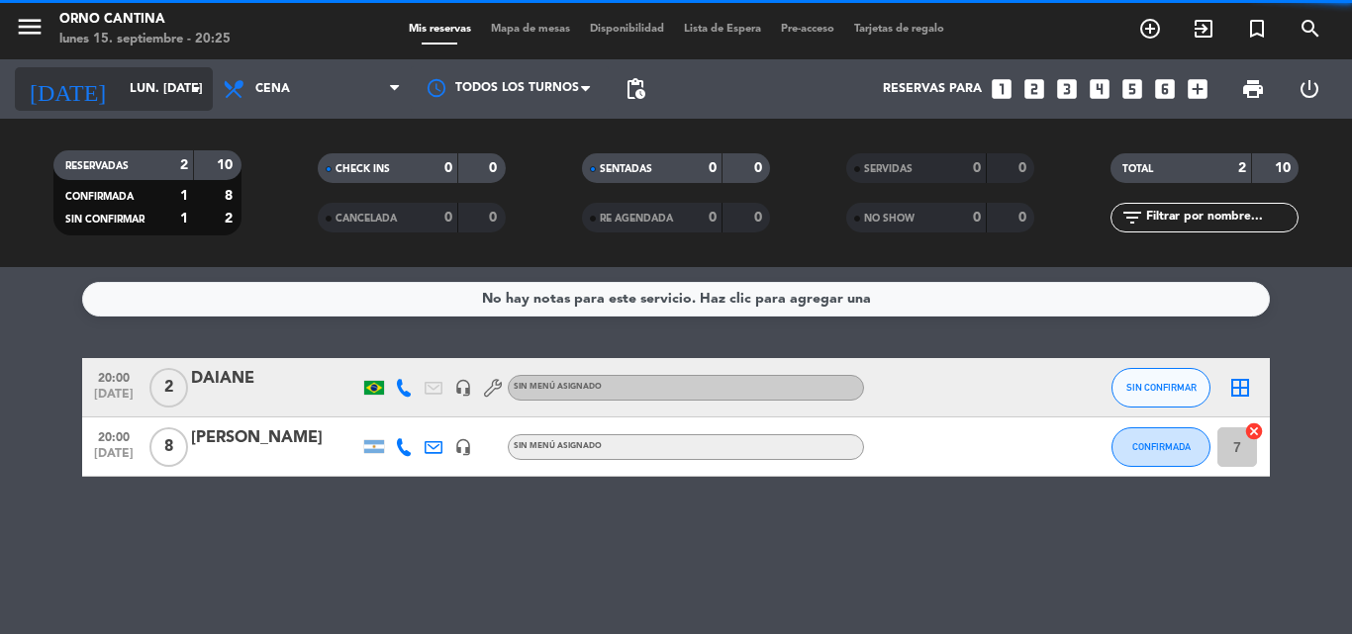
click at [120, 95] on input "lun. [DATE]" at bounding box center [203, 89] width 167 height 34
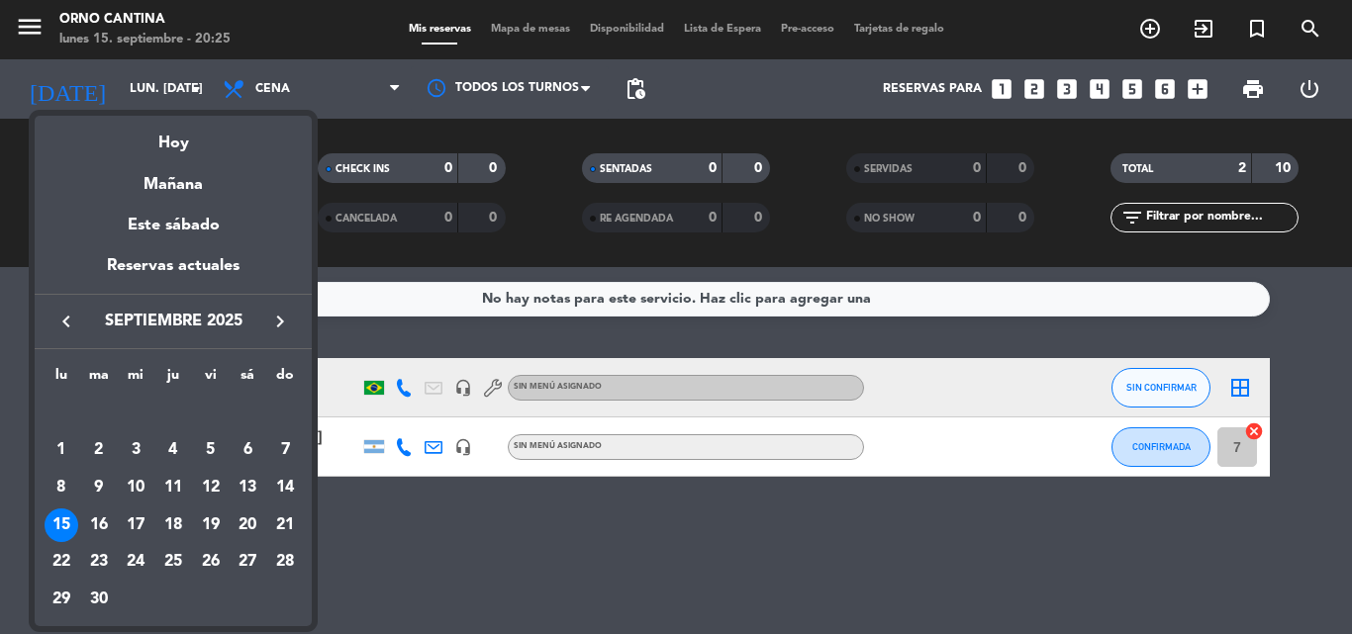
click at [169, 127] on div "Hoy" at bounding box center [173, 136] width 277 height 41
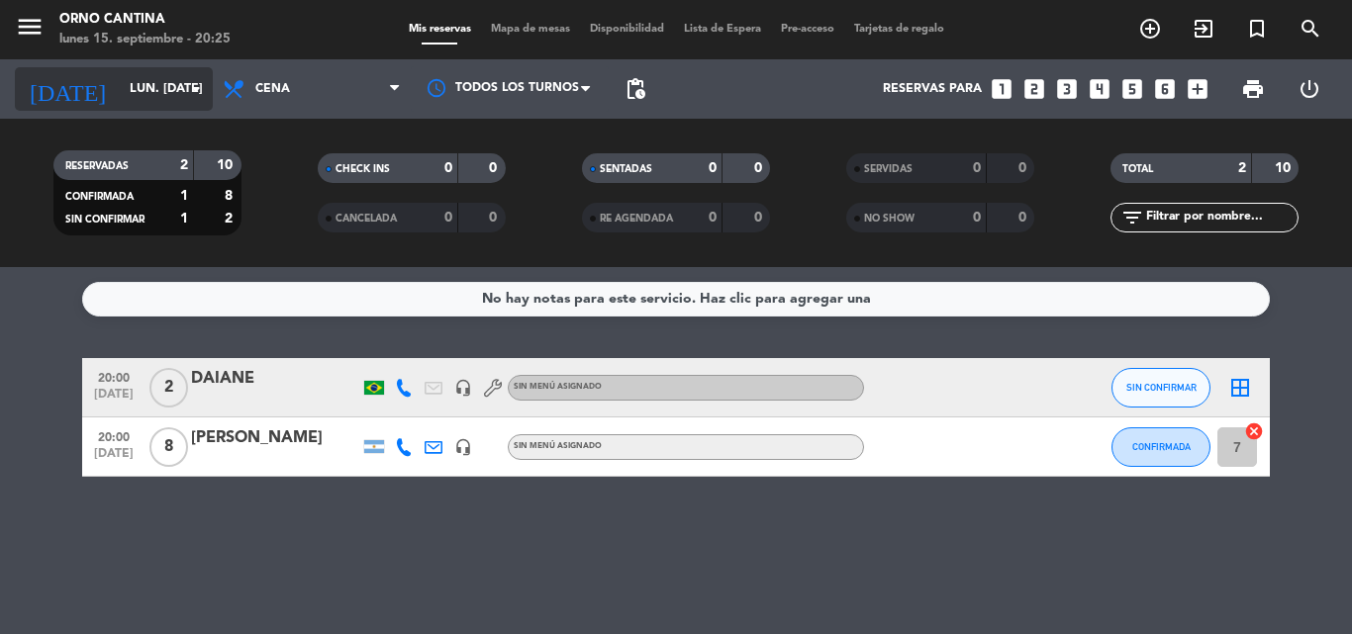
click at [147, 90] on input "lun. [DATE]" at bounding box center [203, 89] width 167 height 34
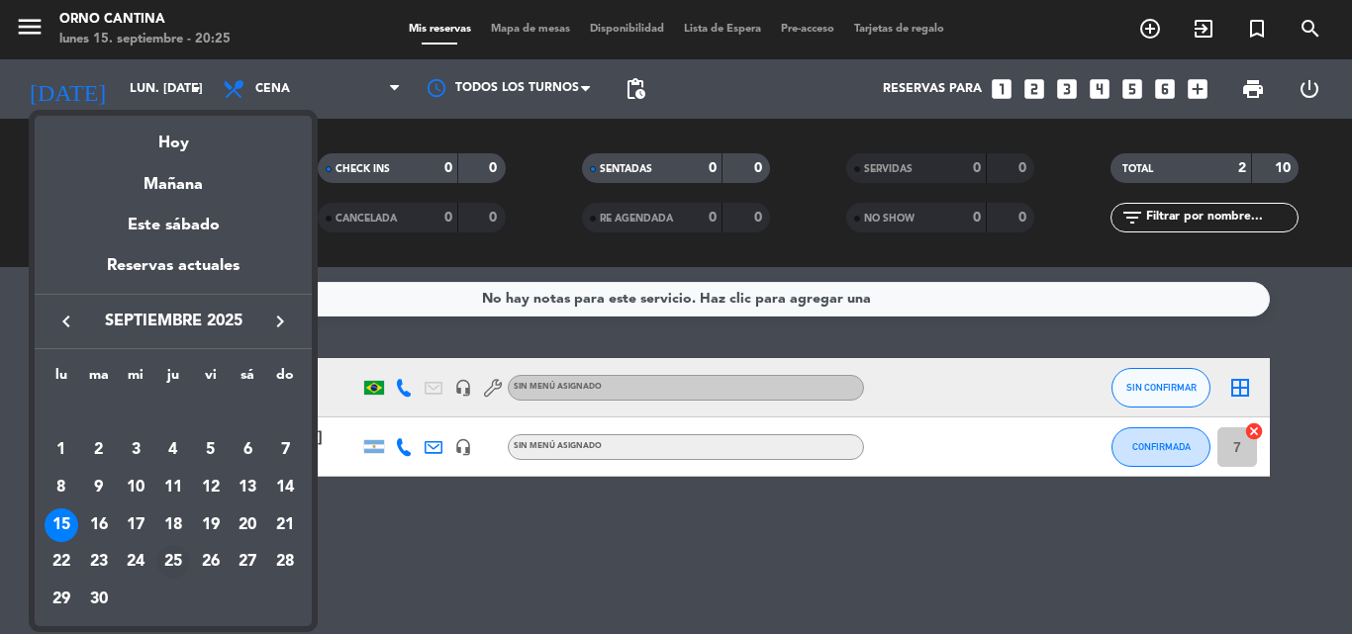
click at [164, 557] on div "25" at bounding box center [173, 562] width 34 height 34
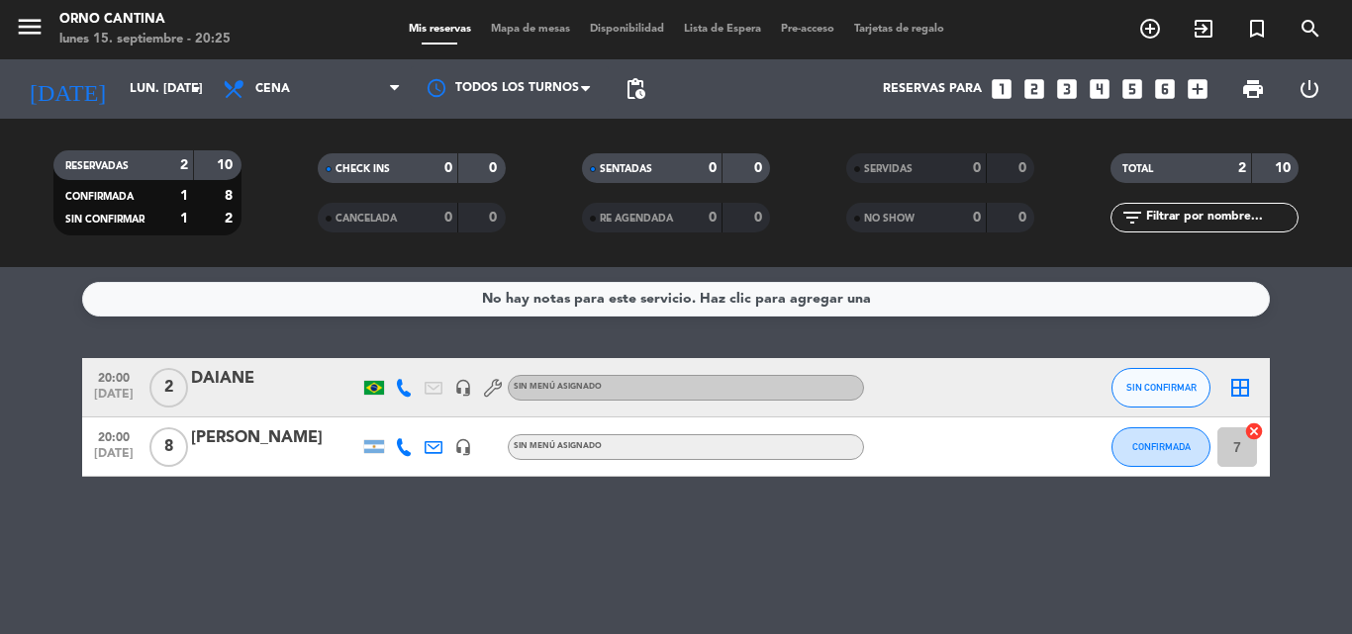
type input "[DEMOGRAPHIC_DATA] [DATE]"
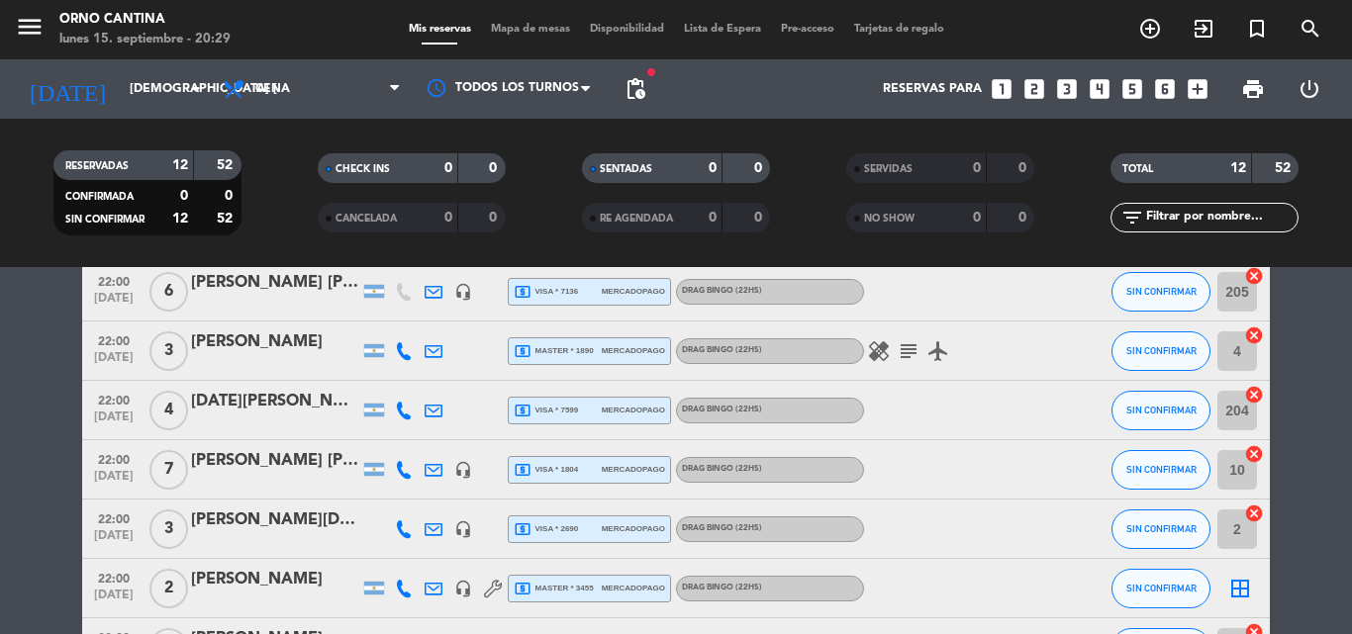
scroll to position [396, 0]
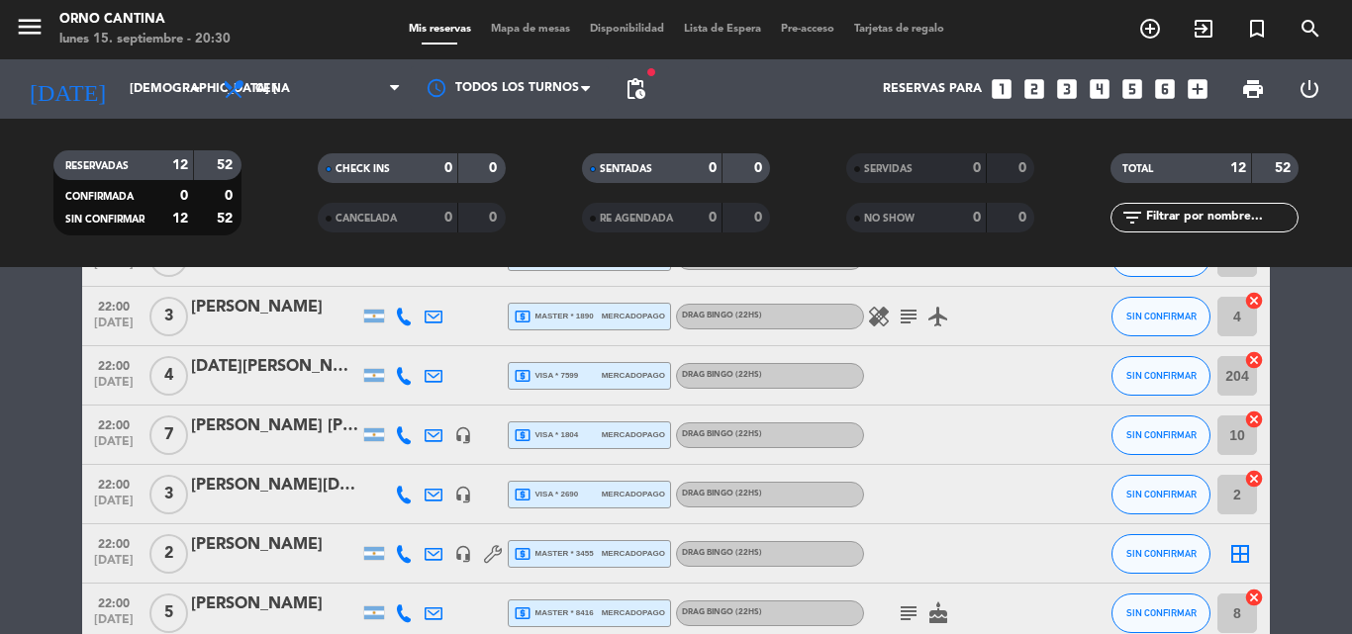
click at [260, 487] on div "[PERSON_NAME][DATE]" at bounding box center [275, 486] width 168 height 26
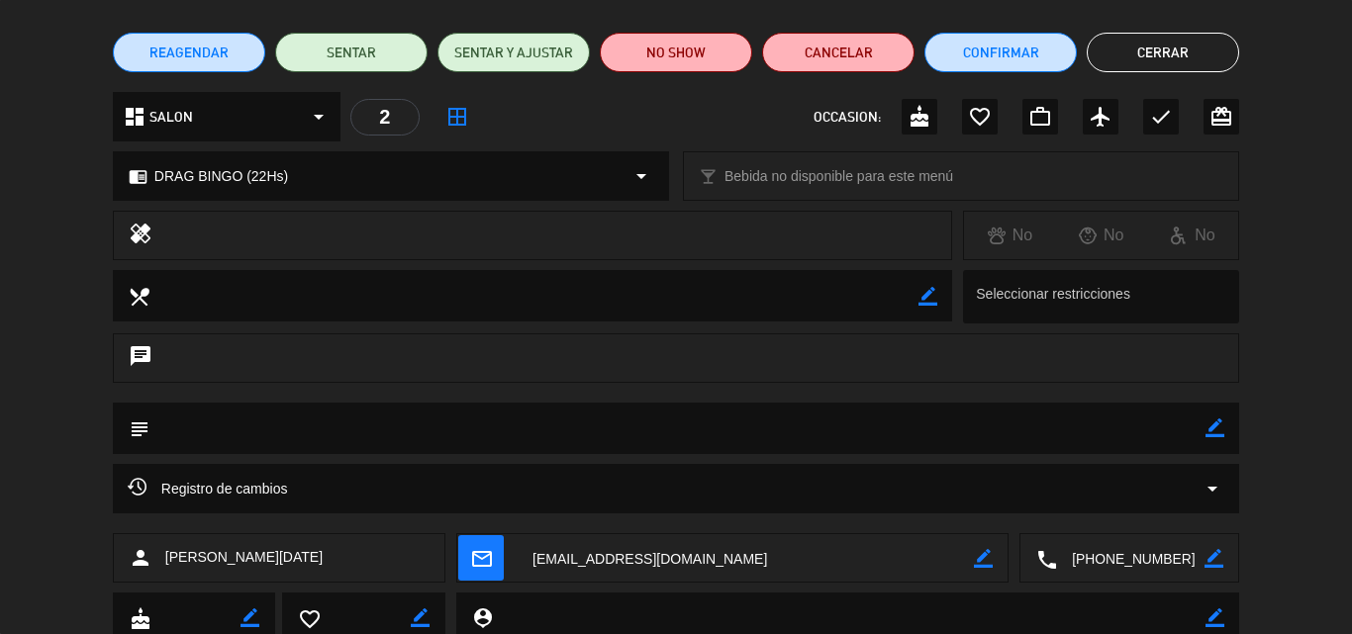
scroll to position [198, 0]
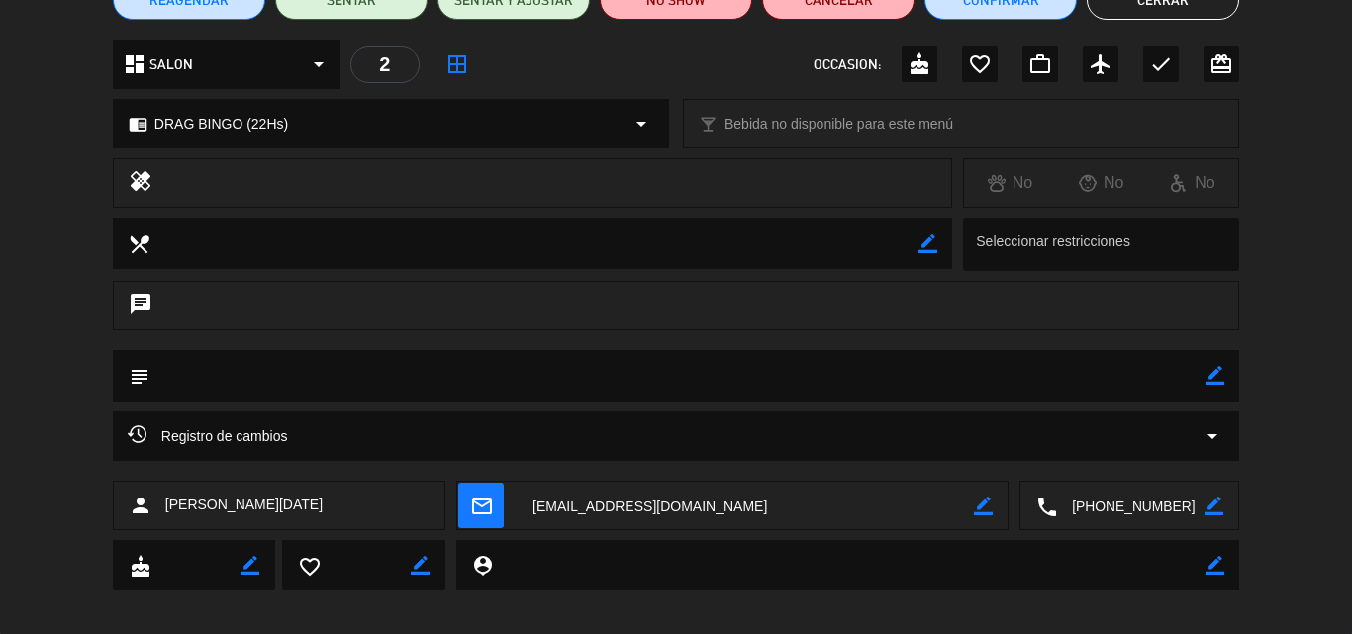
click at [1216, 381] on icon "border_color" at bounding box center [1214, 375] width 19 height 19
click at [660, 377] on textarea at bounding box center [677, 375] width 1056 height 50
drag, startPoint x: 629, startPoint y: 381, endPoint x: 419, endPoint y: 386, distance: 210.9
click at [453, 388] on textarea at bounding box center [677, 375] width 1056 height 50
click at [306, 382] on textarea at bounding box center [677, 375] width 1056 height 50
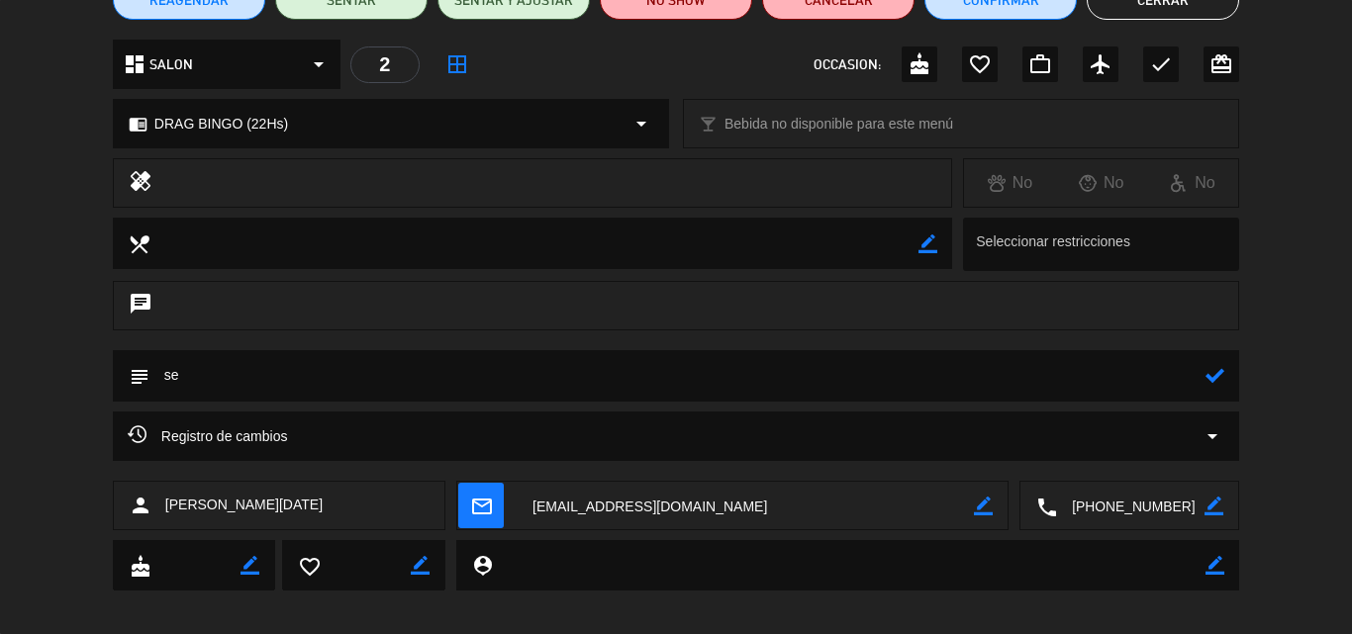
type textarea "s"
type textarea "SERAN 4 PERSONAS"
click at [1210, 377] on icon at bounding box center [1214, 375] width 19 height 19
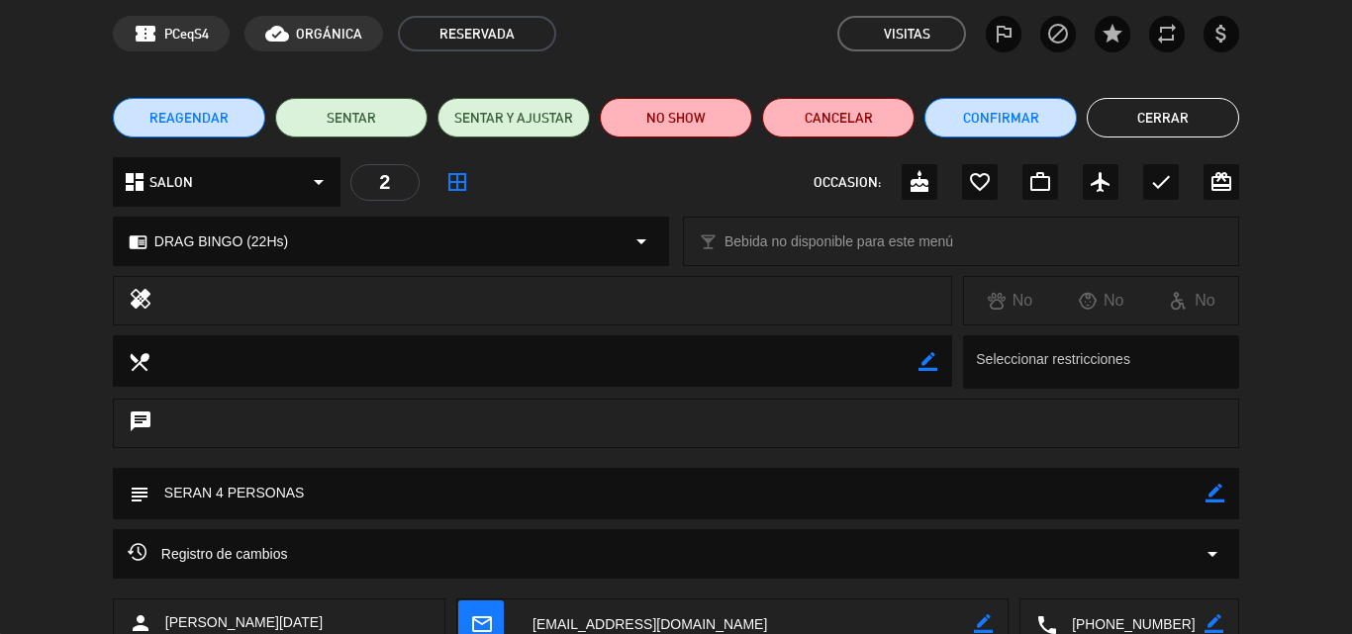
scroll to position [0, 0]
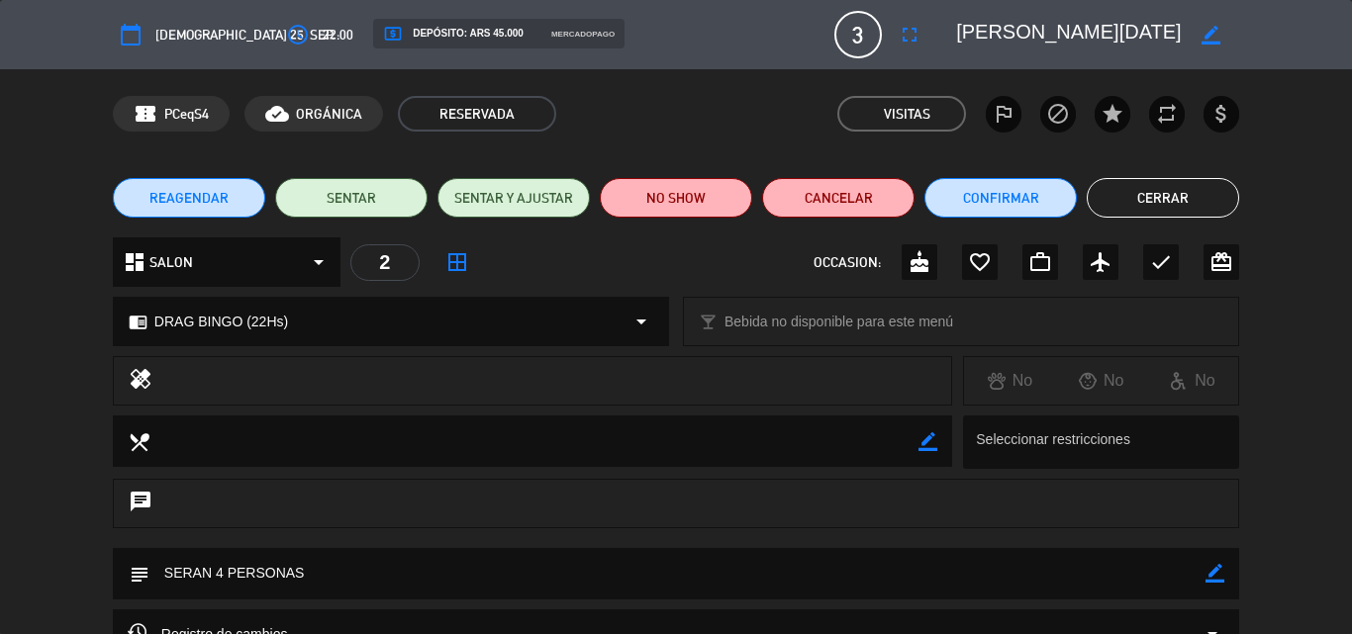
click at [1166, 206] on button "Cerrar" at bounding box center [1163, 198] width 152 height 40
